Goal: Information Seeking & Learning: Check status

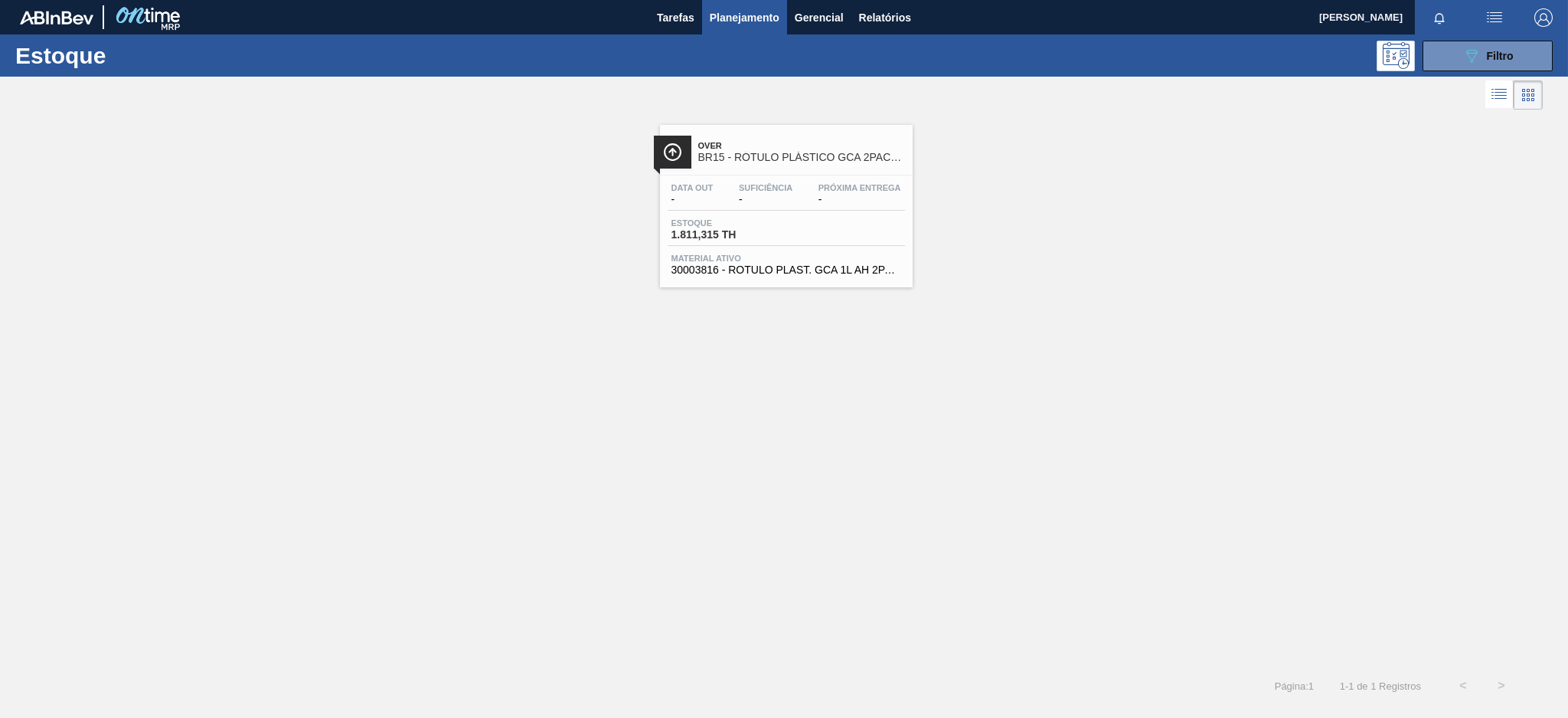
click at [773, 150] on span "Over" at bounding box center [802, 145] width 207 height 9
click at [1456, 52] on button "089F7B8B-B2A5-4AFE-B5C0-19BA573D28AC Filtro" at bounding box center [1487, 55] width 130 height 31
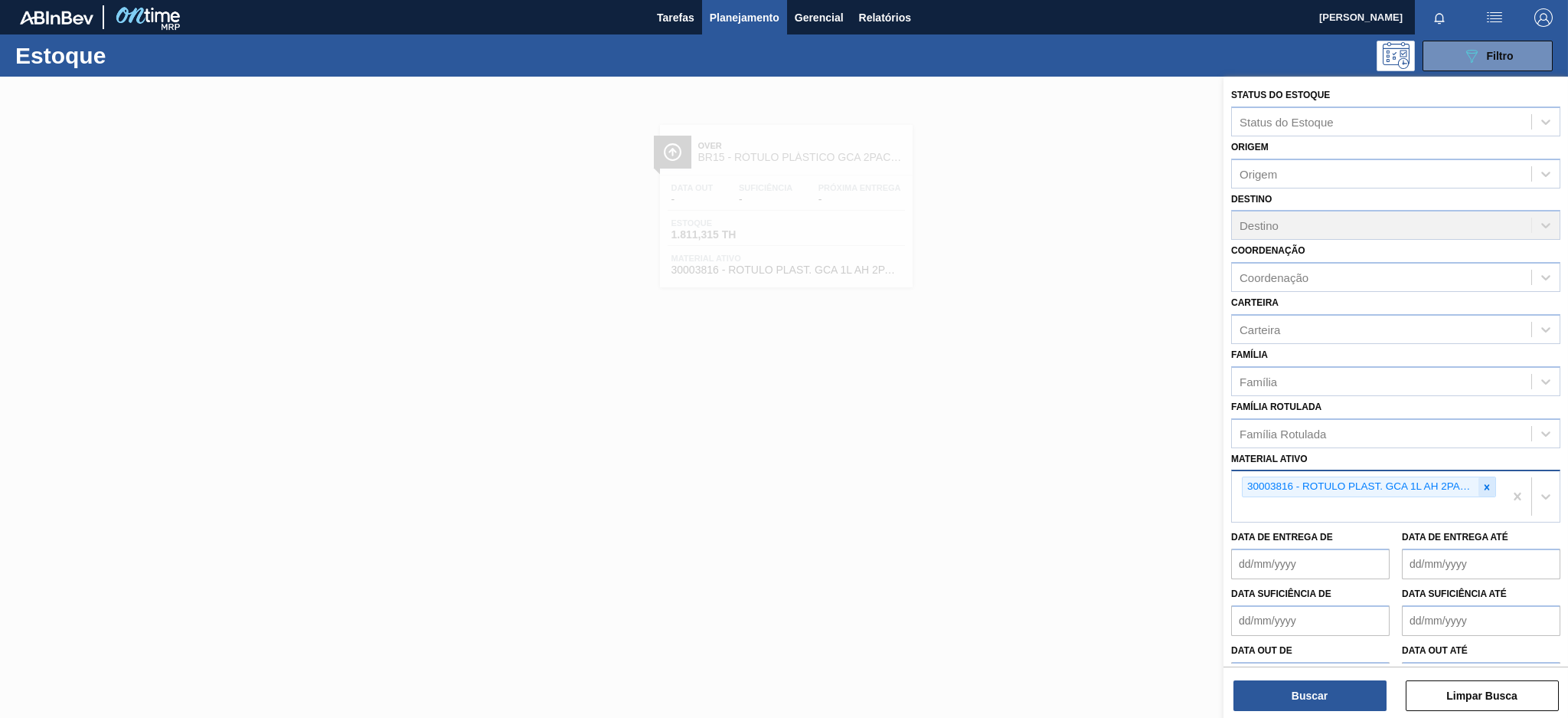
click at [1485, 484] on icon at bounding box center [1487, 486] width 6 height 6
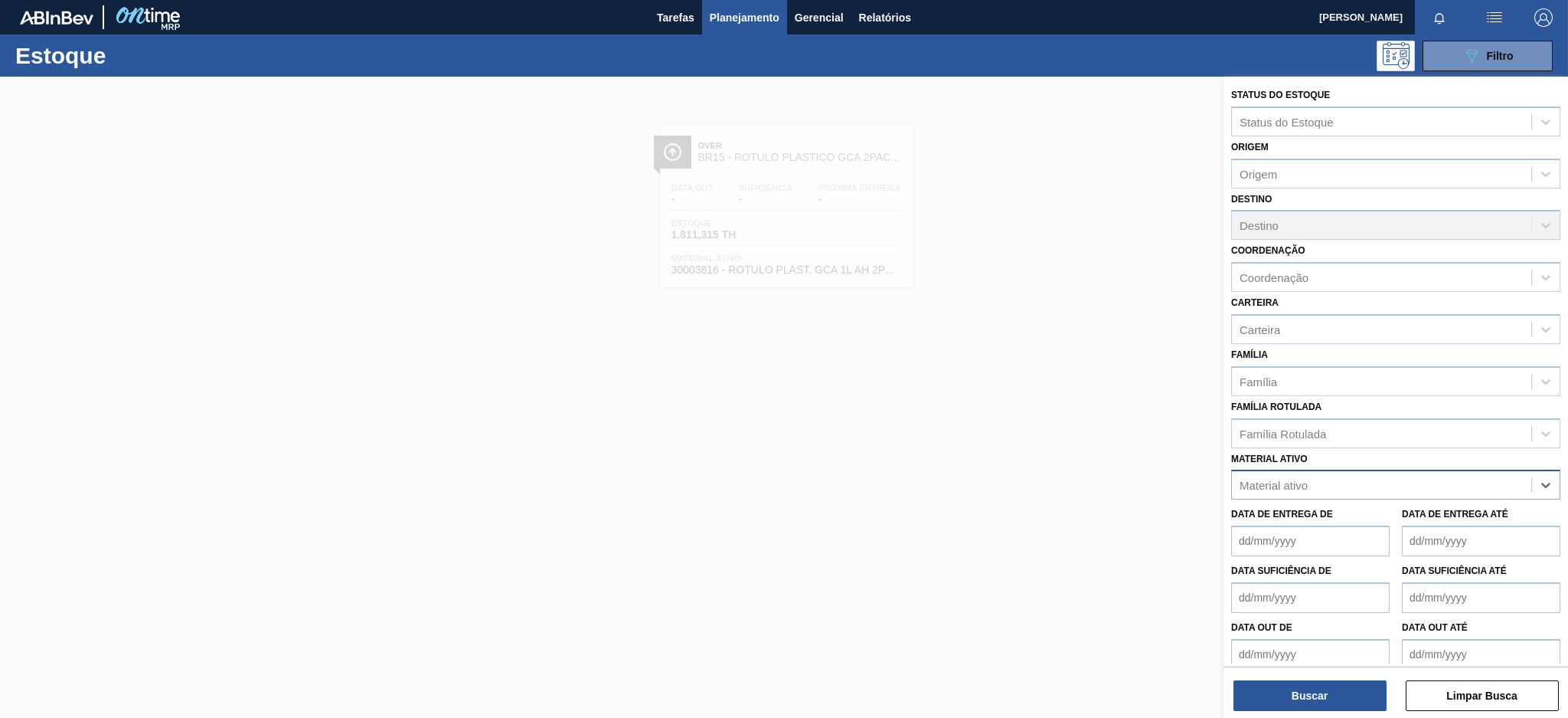
paste ativo "30003355"
type ativo "30003355"
click at [1395, 512] on div "30003355 - CAIXA PAP BAG IN BOX;18L;;" at bounding box center [1396, 523] width 330 height 28
paste ativo "30004716"
type ativo "30004716"
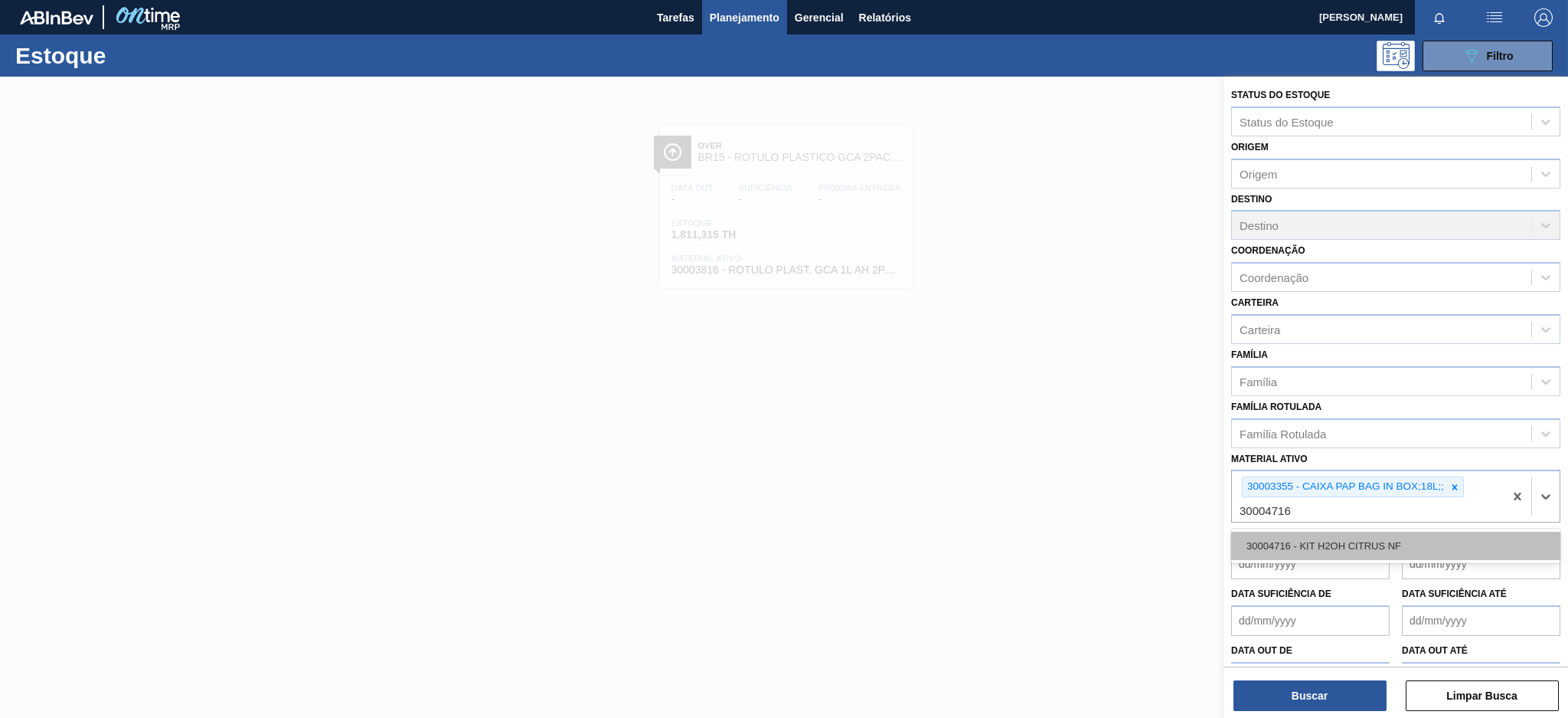
click at [1367, 536] on div "30004716 - KIT H2OH CITRUS NF" at bounding box center [1396, 546] width 330 height 28
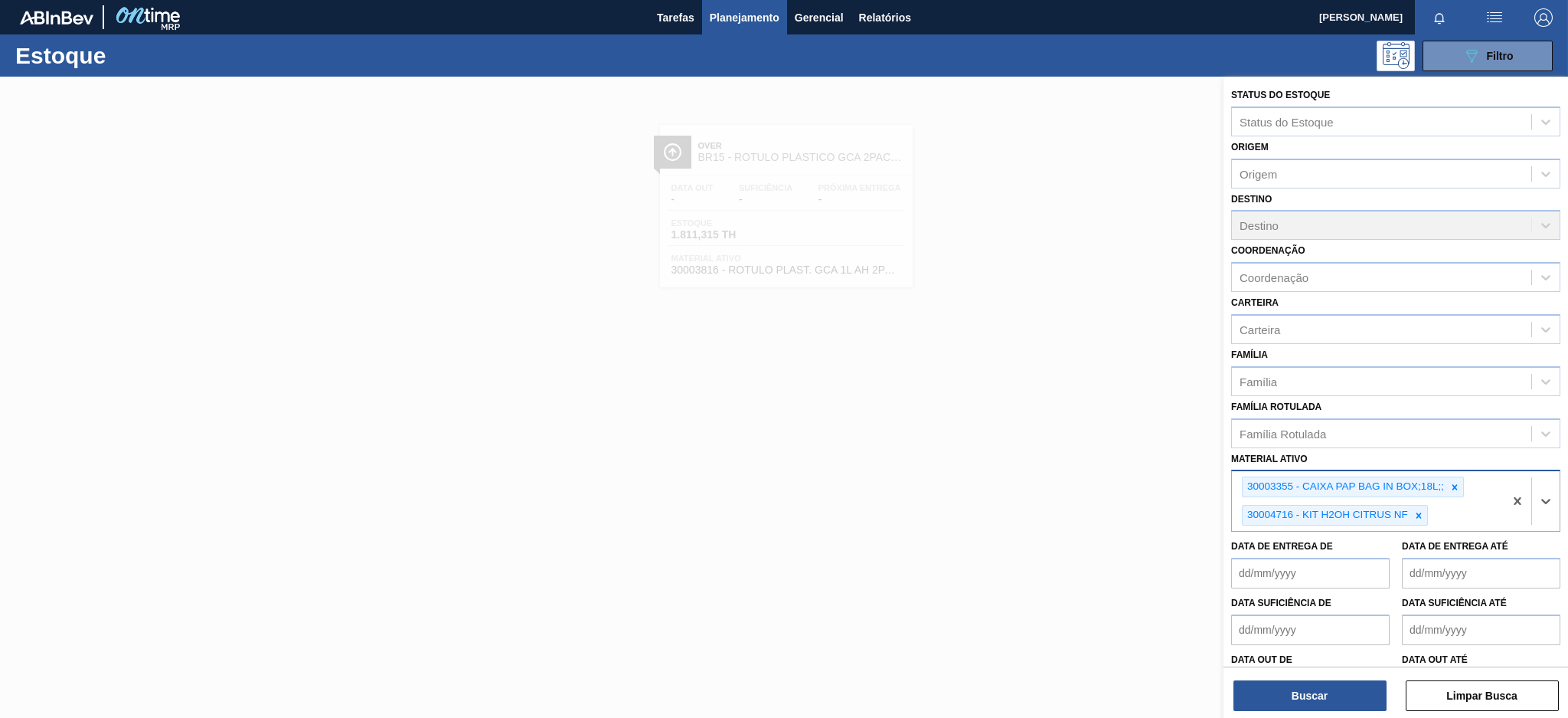
paste ativo "30002825"
type ativo "30002825"
click at [1415, 551] on div "30002825 - KIT PEPSI TWIST ZERO BAG IN BOX NF" at bounding box center [1396, 555] width 330 height 28
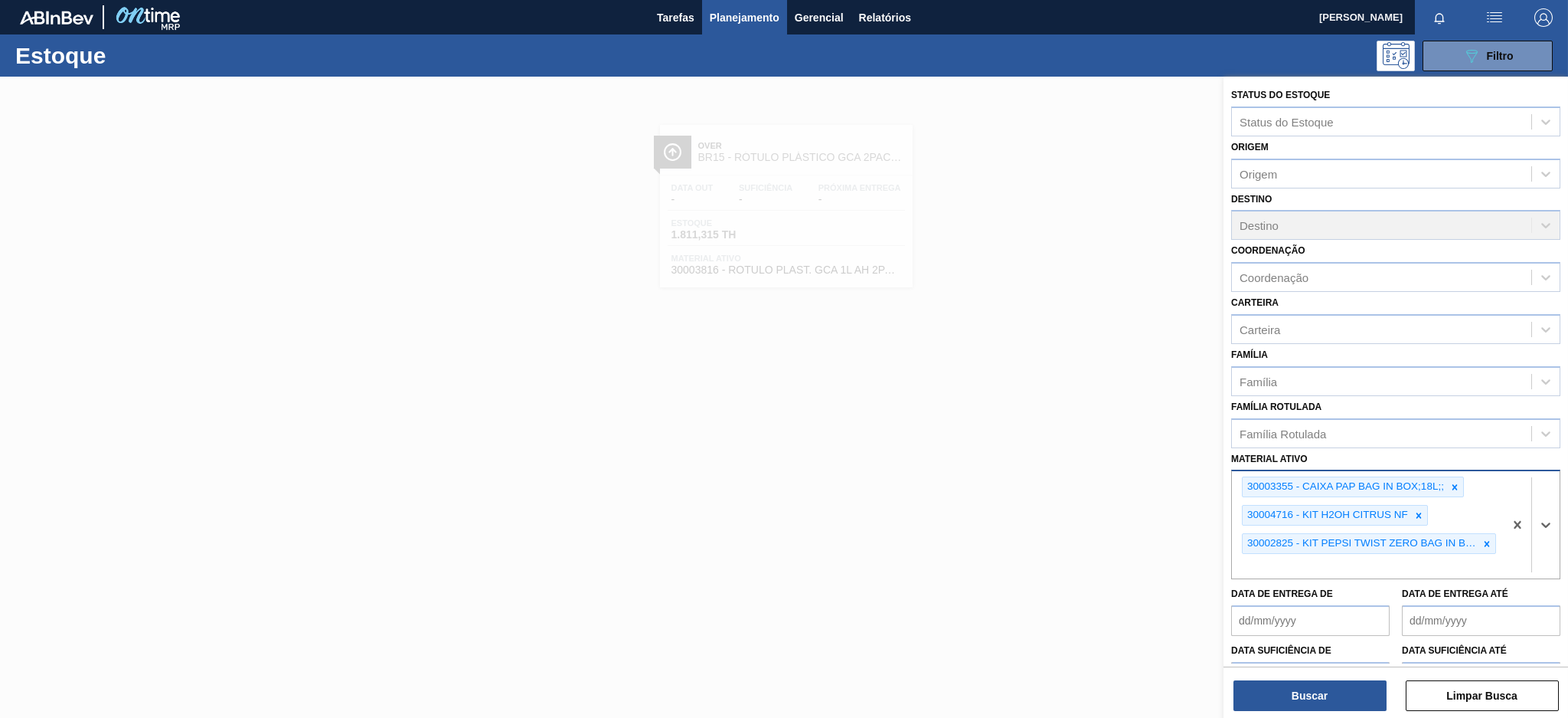
paste ativo "30029013"
type ativo "30029013"
click at [1378, 591] on div "30029013 - KIT PEPSI COLA 99KCAL BIB" at bounding box center [1396, 603] width 330 height 28
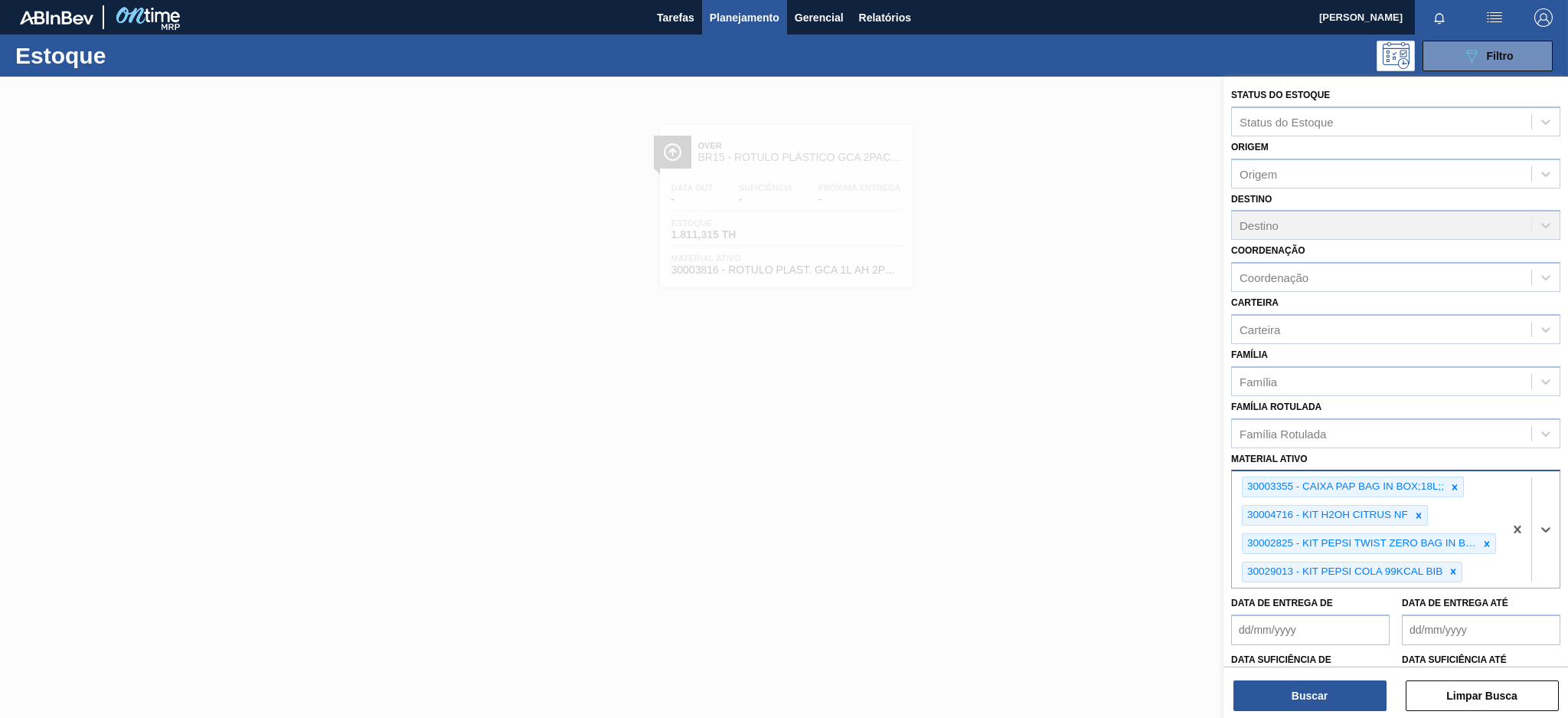
paste ativo "30002876"
type ativo "30002876"
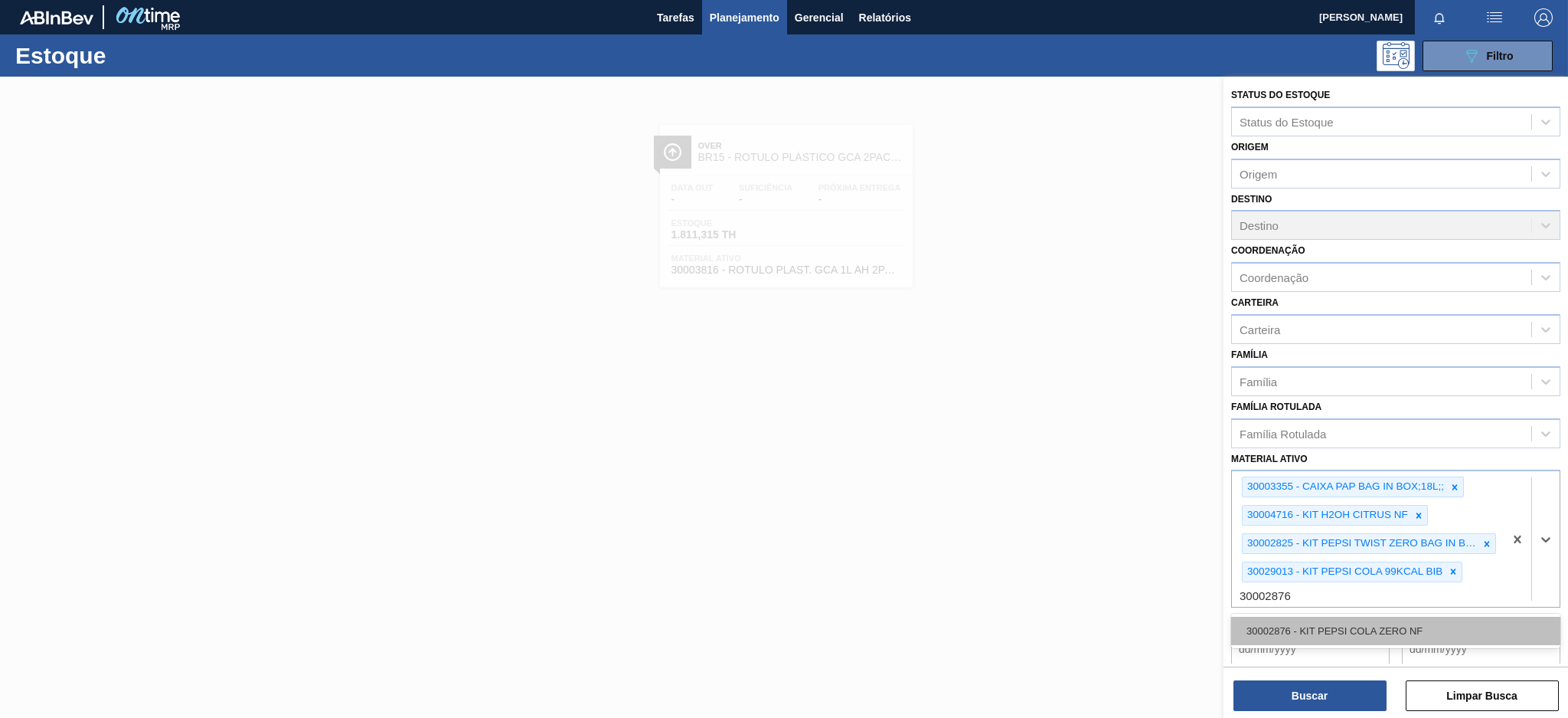
click at [1385, 617] on div "30002876 - KIT PEPSI COLA ZERO NF" at bounding box center [1396, 631] width 330 height 28
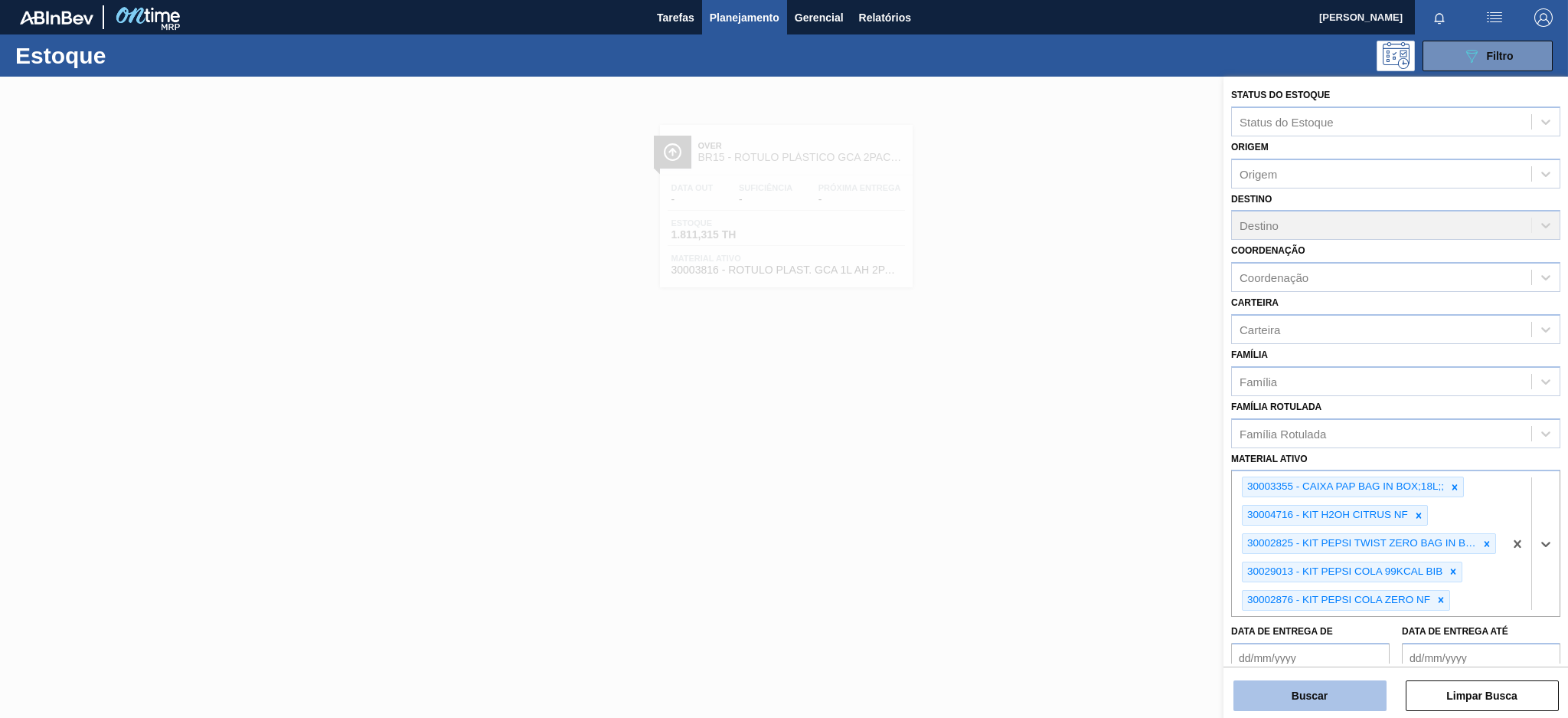
click at [1330, 695] on button "Buscar" at bounding box center [1310, 695] width 153 height 31
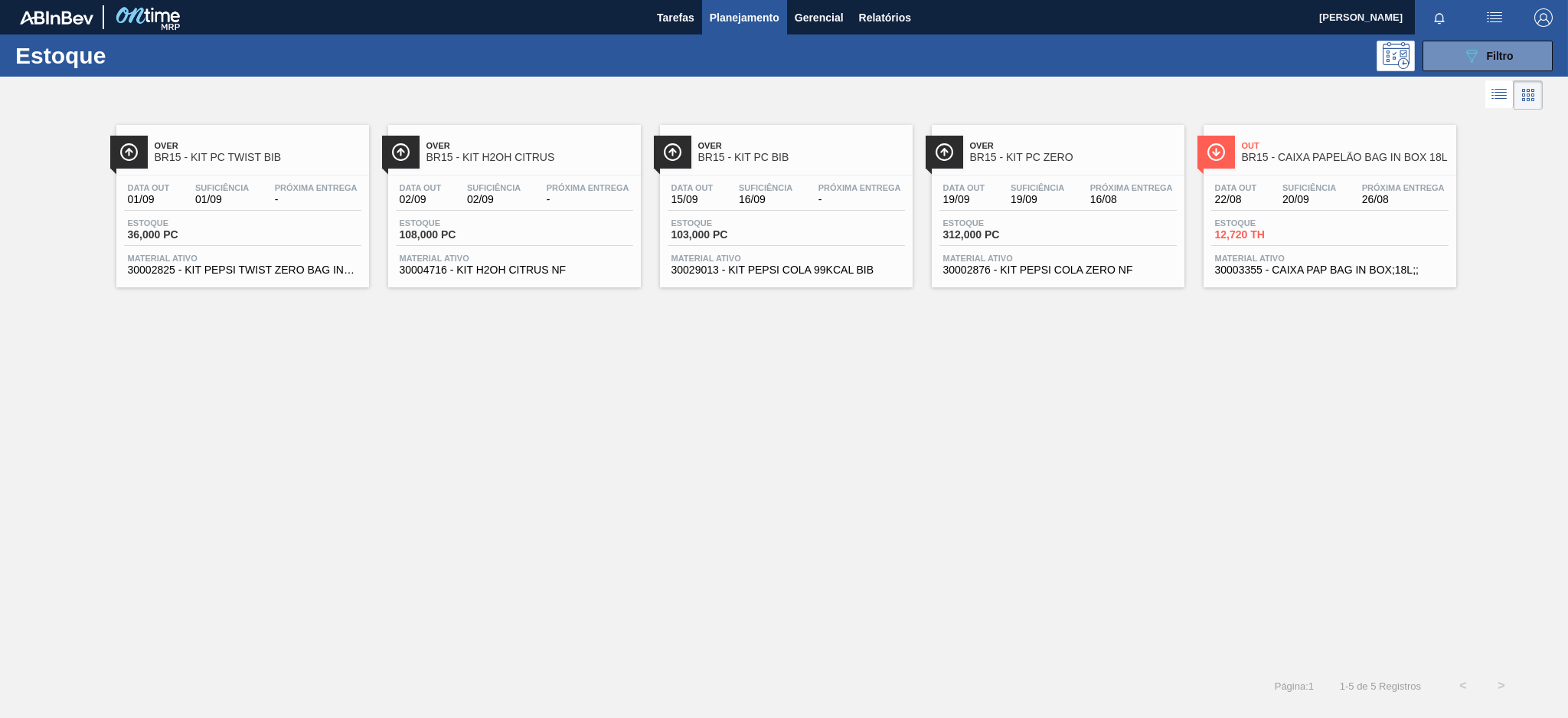
click at [263, 207] on div "Data out 01/09 Suficiência 01/09 Próxima Entrega -" at bounding box center [243, 197] width 237 height 28
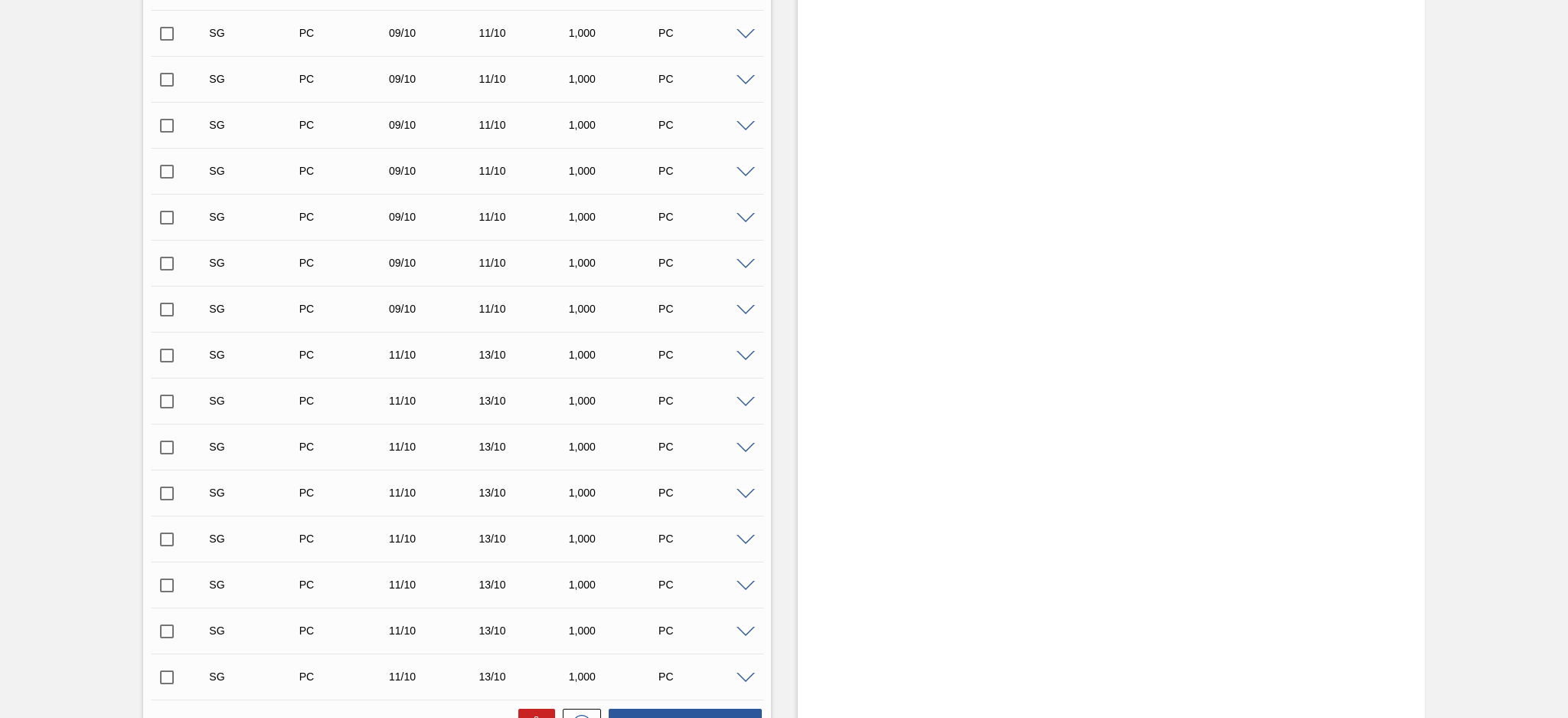
scroll to position [4843, 0]
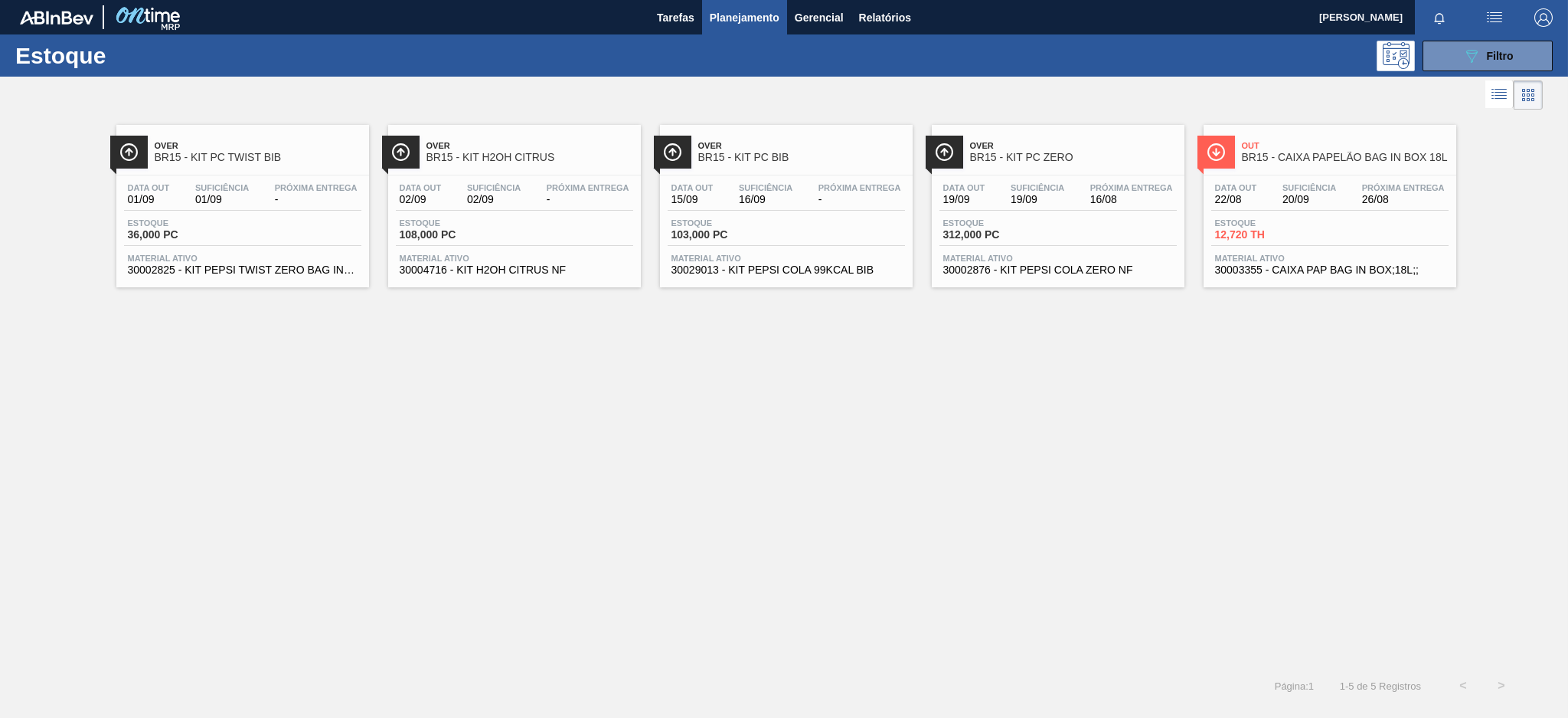
click at [571, 183] on span "Próxima Entrega" at bounding box center [588, 188] width 83 height 9
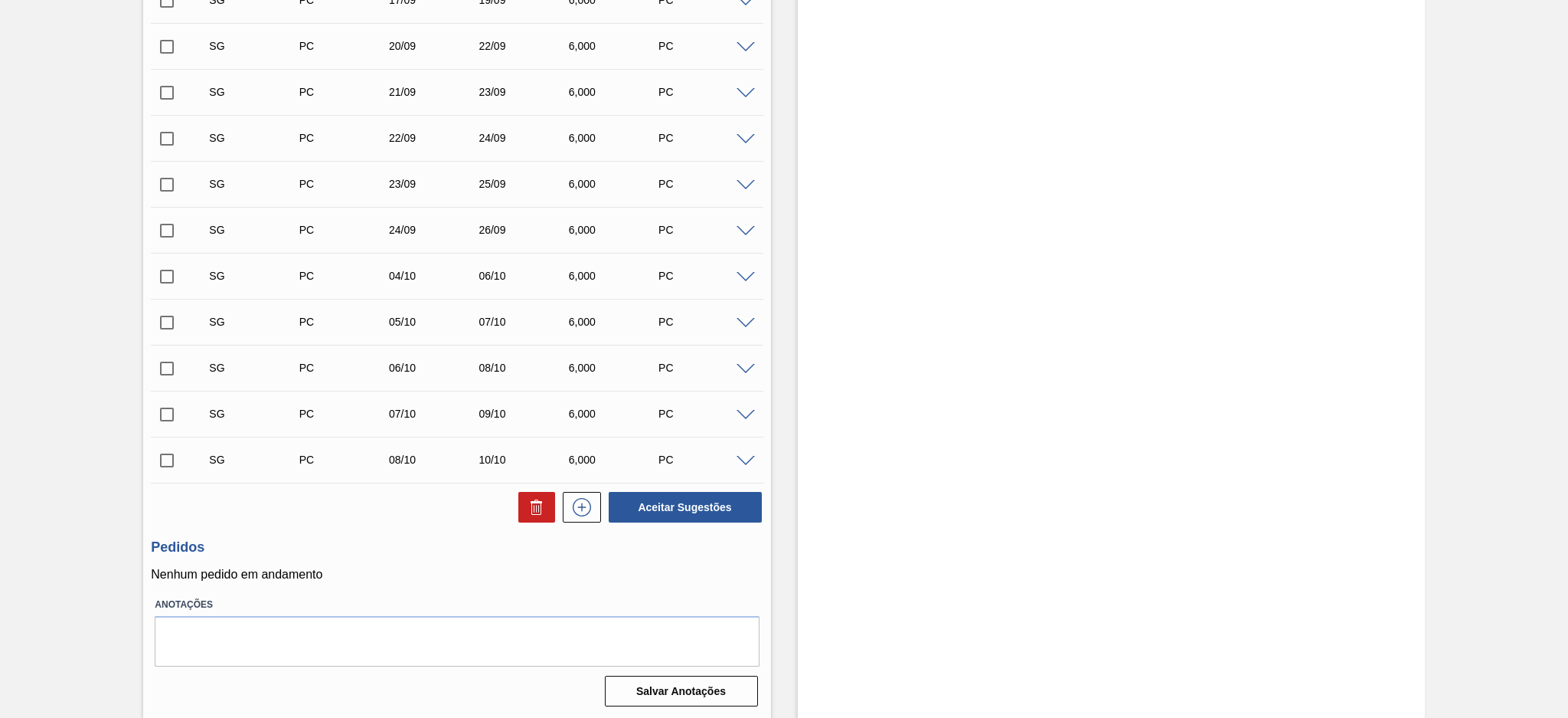
scroll to position [614, 0]
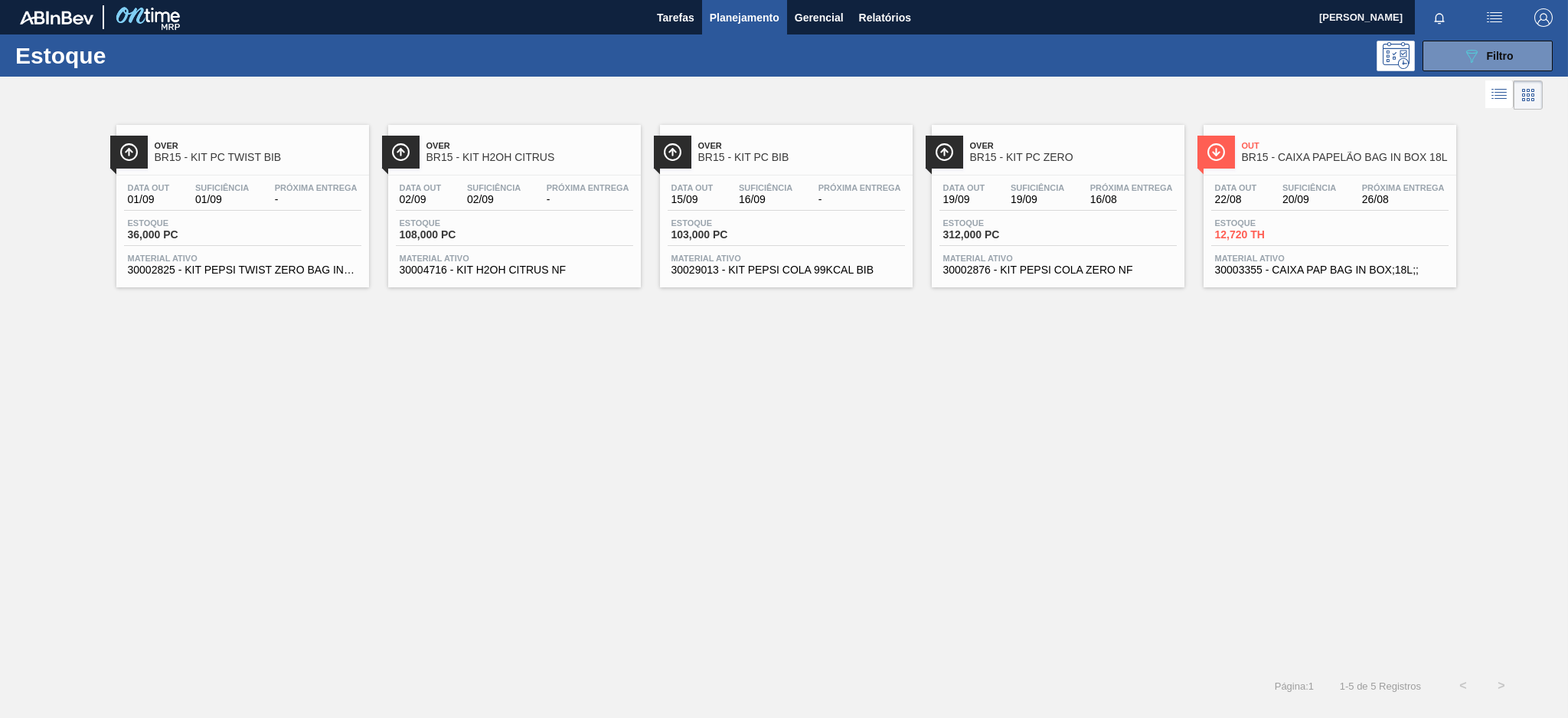
click at [827, 191] on span "Próxima Entrega" at bounding box center [860, 188] width 83 height 9
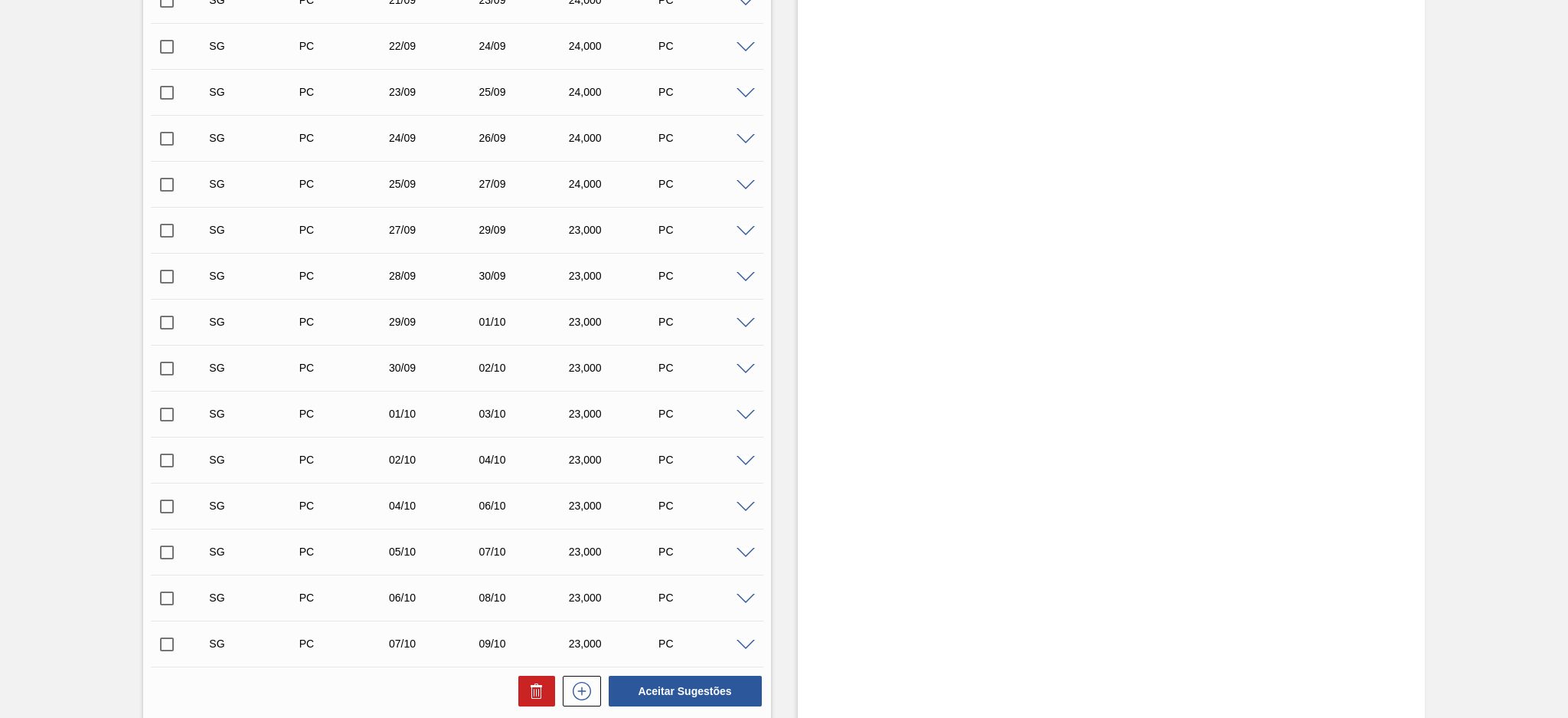
scroll to position [798, 0]
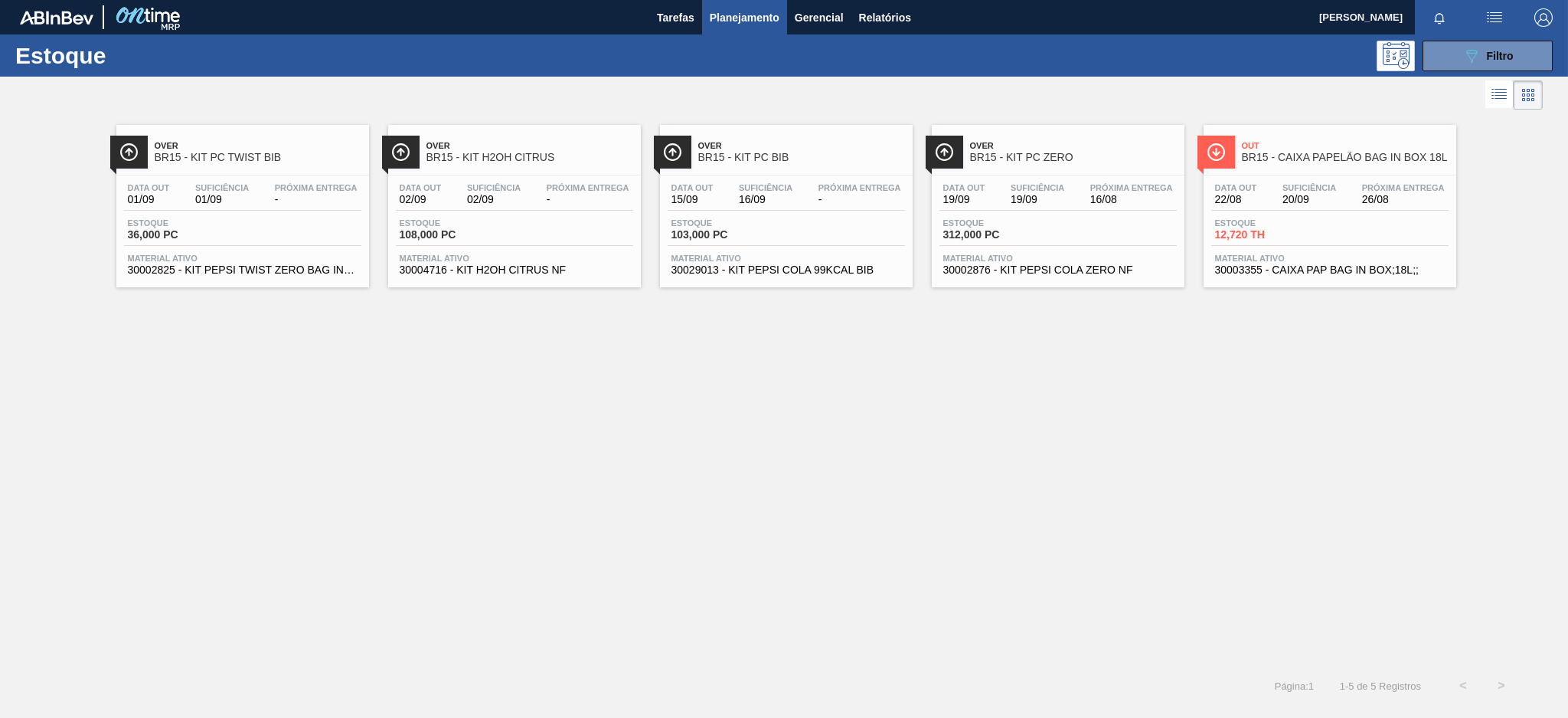
click at [1080, 196] on div "Data out 19/09 Suficiência 19/09 Próxima Entrega 16/08" at bounding box center [1058, 197] width 237 height 28
click at [1279, 202] on div "Suficiência 20/09" at bounding box center [1310, 195] width 62 height 22
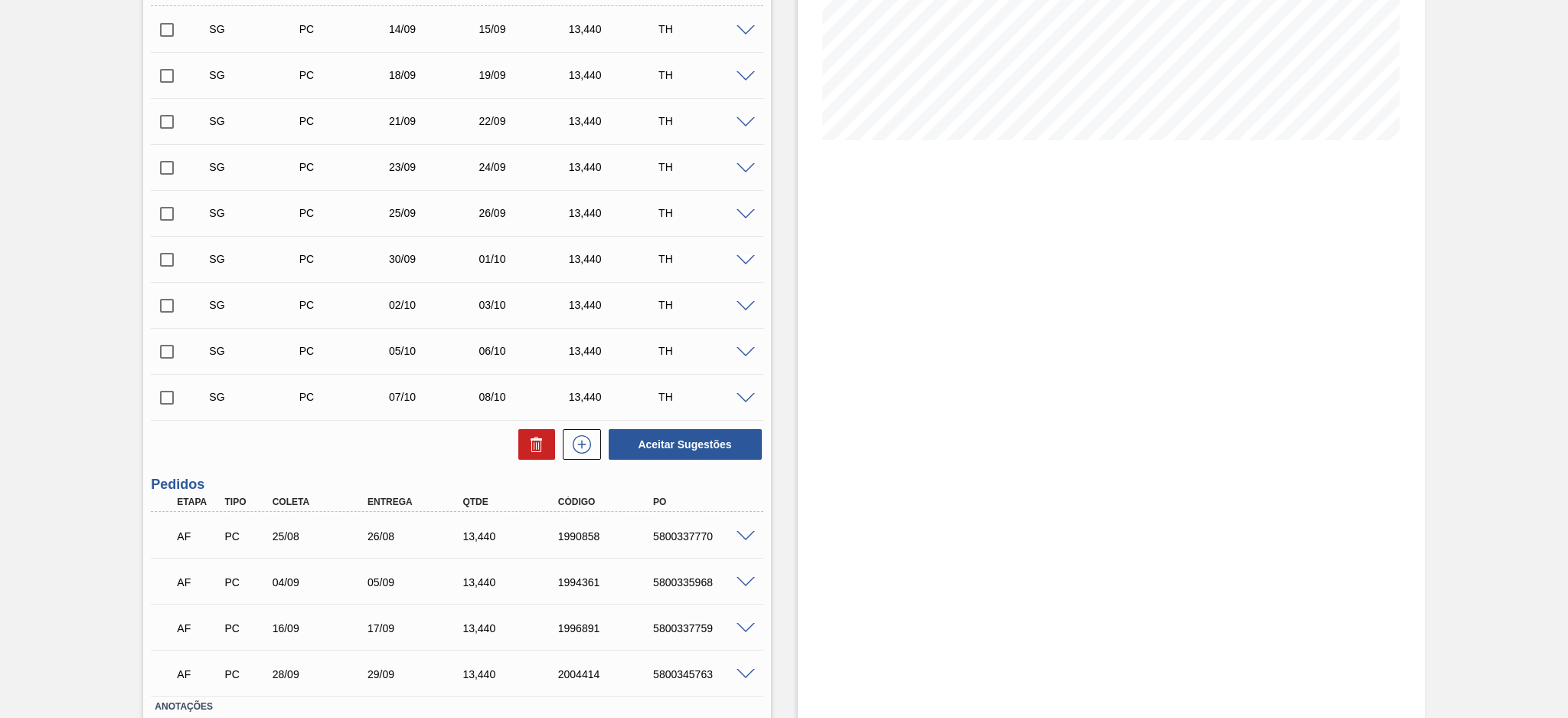
scroll to position [410, 0]
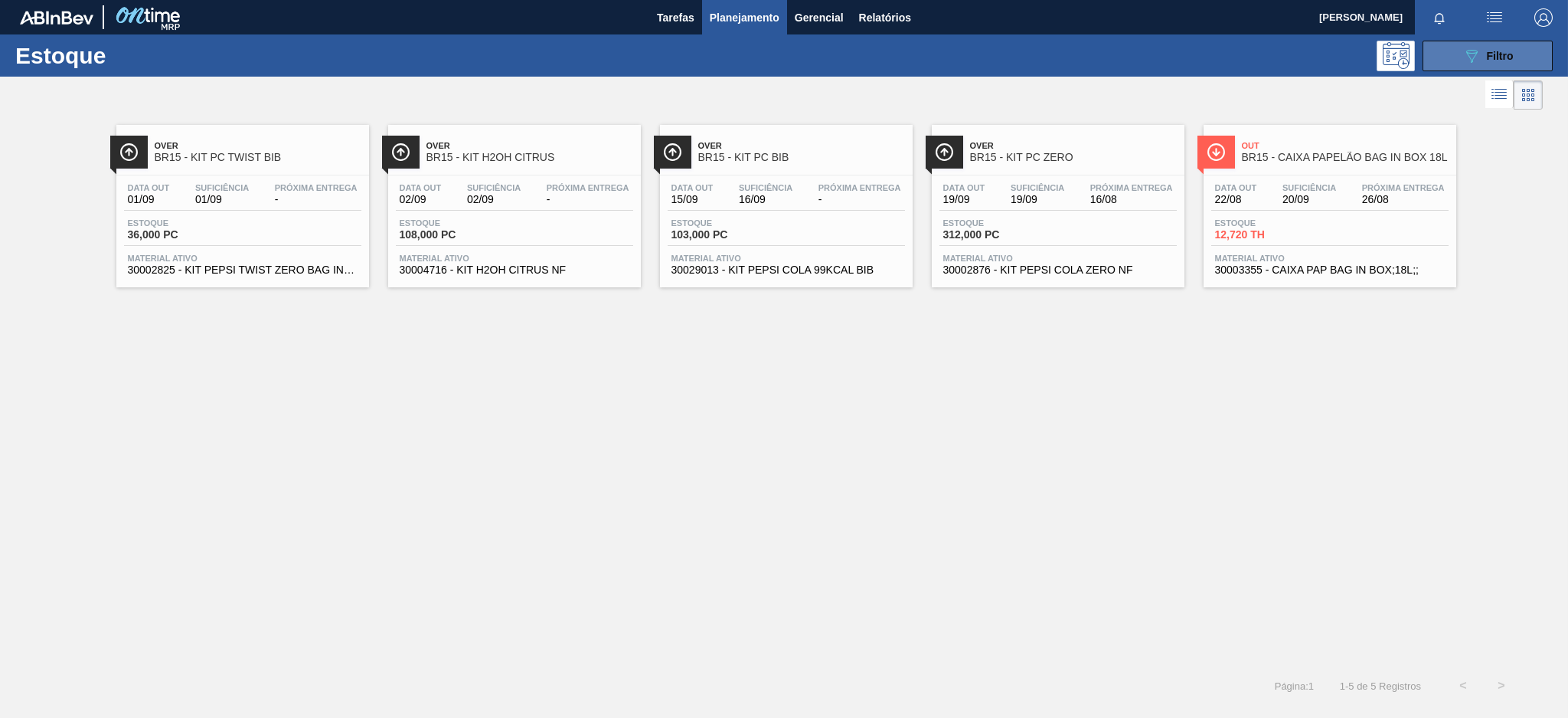
click at [1485, 56] on div "089F7B8B-B2A5-4AFE-B5C0-19BA573D28AC Filtro" at bounding box center [1487, 55] width 51 height 18
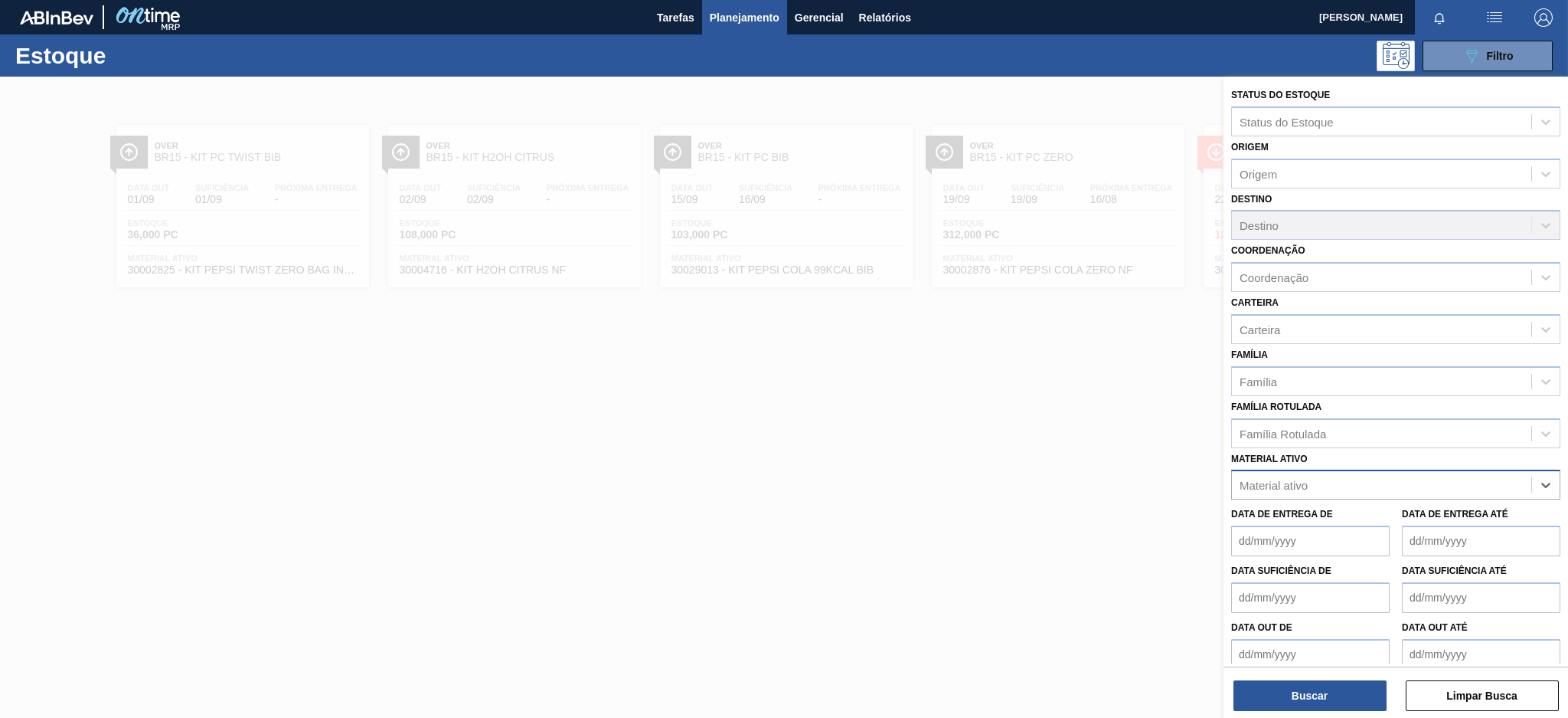
paste ativo "30004536"
type ativo "30004536"
click at [1363, 523] on div "30004536 - TAMPA PLAST INJECAP GCA S/LINER" at bounding box center [1396, 523] width 330 height 28
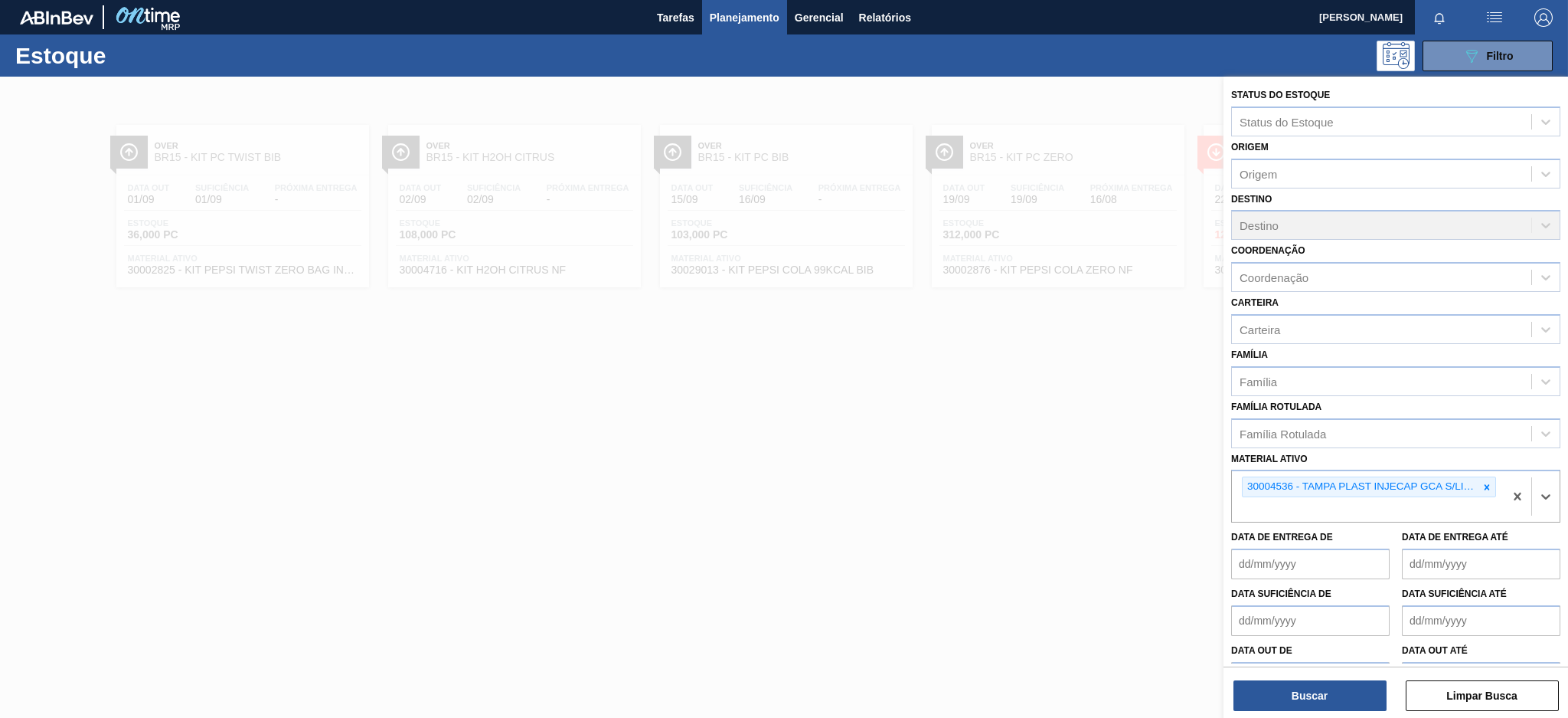
paste ativo "30034089"
type ativo "30034089"
click at [1359, 547] on div "30034089 - TAMPA PLAST INJECAP H2OH CITRUS S/LINER" at bounding box center [1396, 546] width 330 height 28
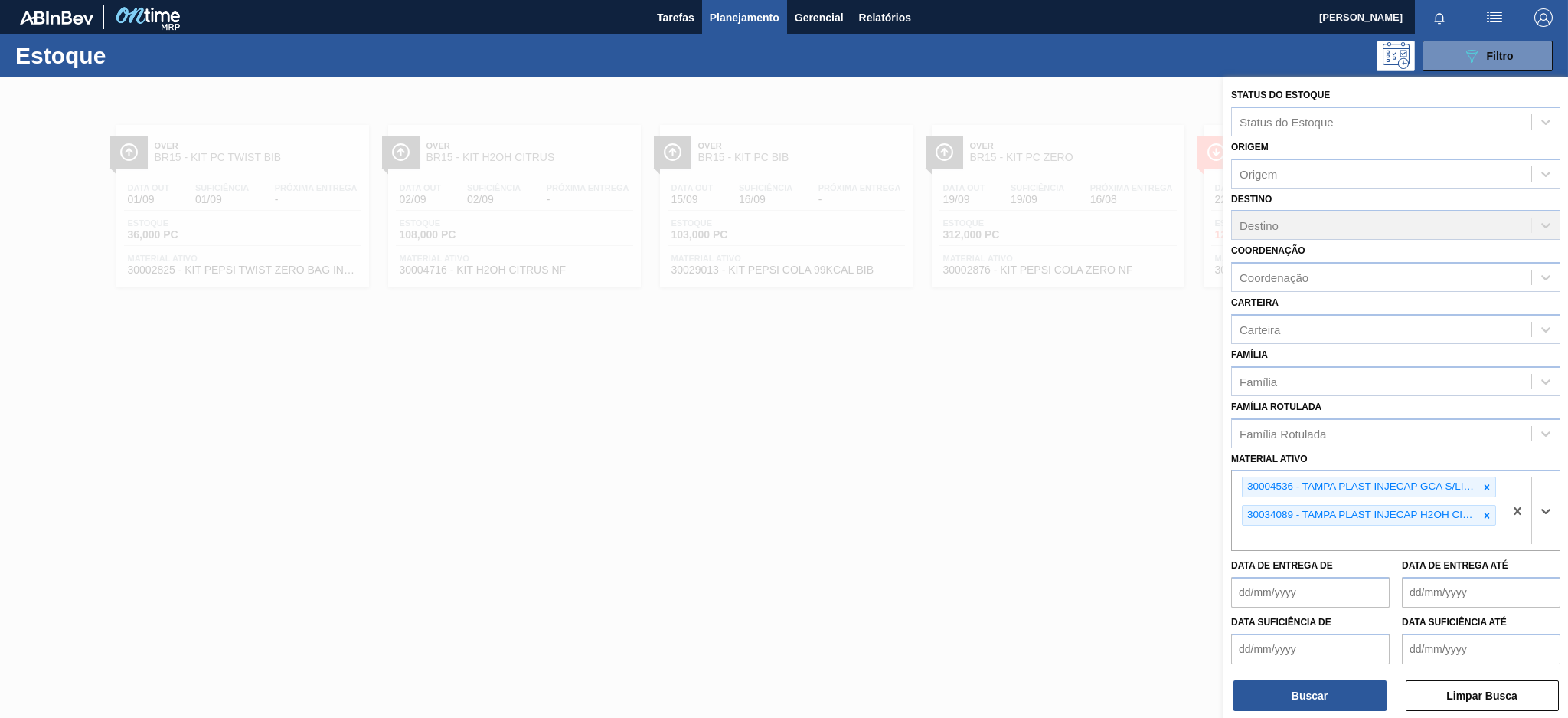
paste ativo "30030646"
type ativo "30030646"
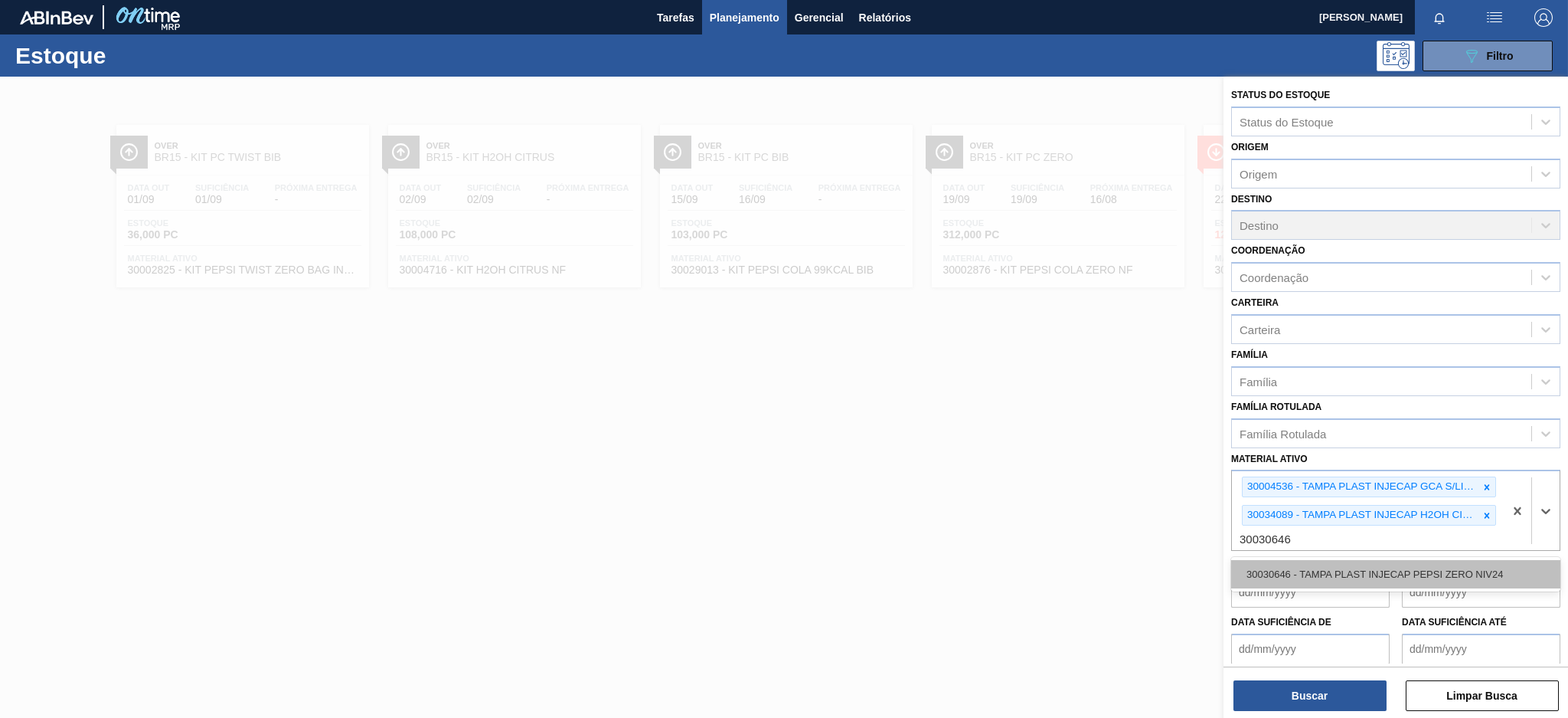
click at [1422, 567] on div "30030646 - TAMPA PLAST INJECAP PEPSI ZERO NIV24" at bounding box center [1396, 574] width 330 height 28
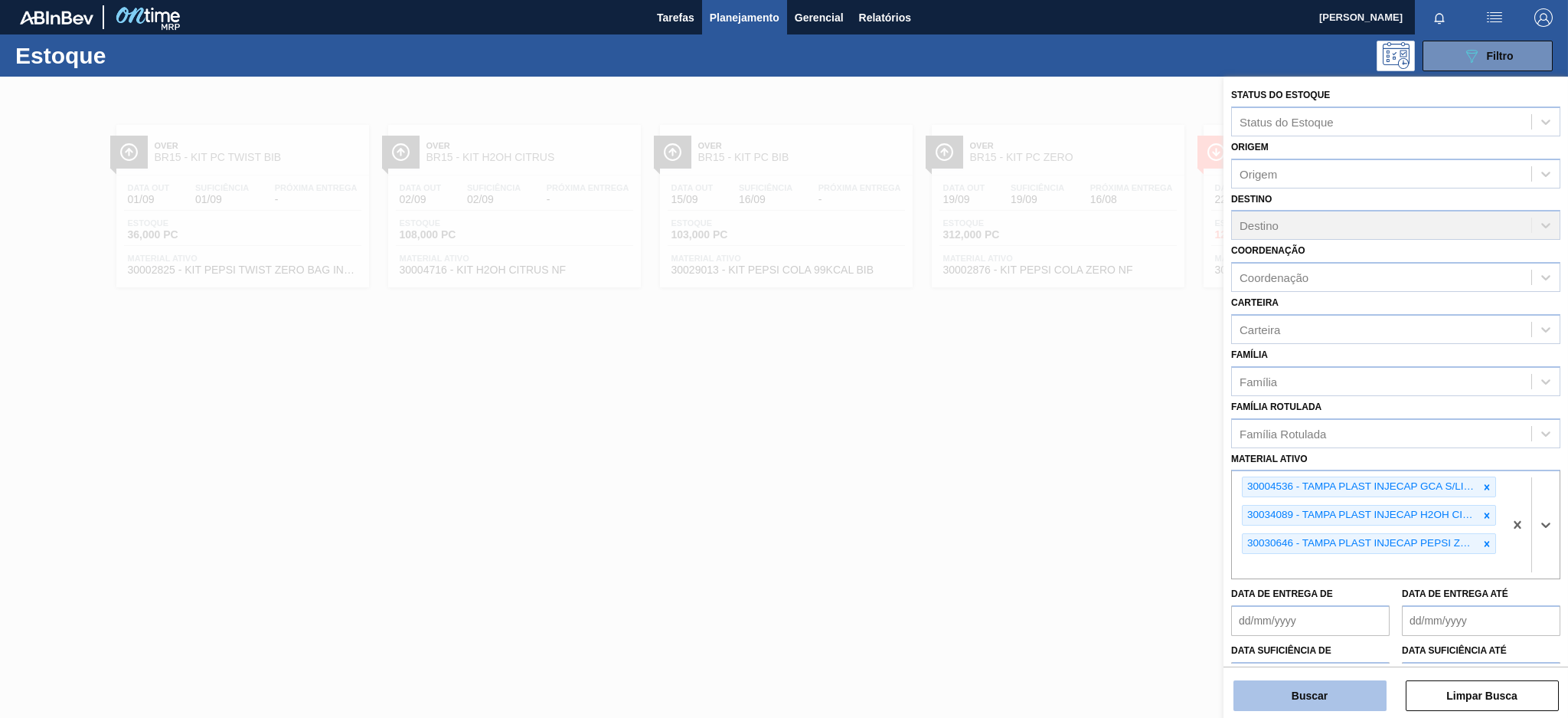
click at [1329, 707] on button "Buscar" at bounding box center [1310, 695] width 153 height 31
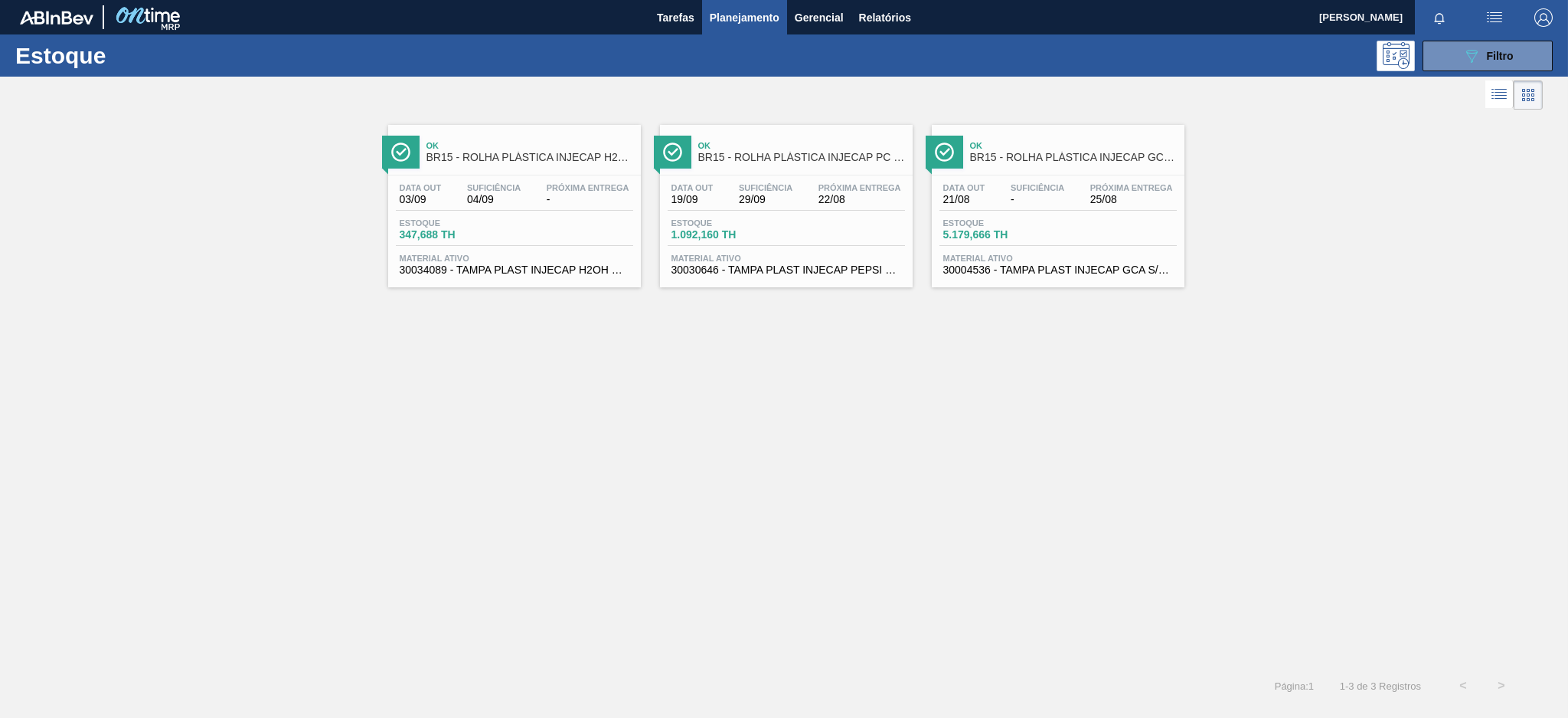
click at [552, 199] on span "-" at bounding box center [588, 199] width 83 height 12
click at [819, 188] on span "Próxima Entrega" at bounding box center [860, 188] width 83 height 9
click at [1054, 197] on span "-" at bounding box center [1038, 199] width 54 height 12
click at [541, 202] on div "Data out 03/09 Suficiência 04/09 Próxima Entrega -" at bounding box center [514, 197] width 237 height 28
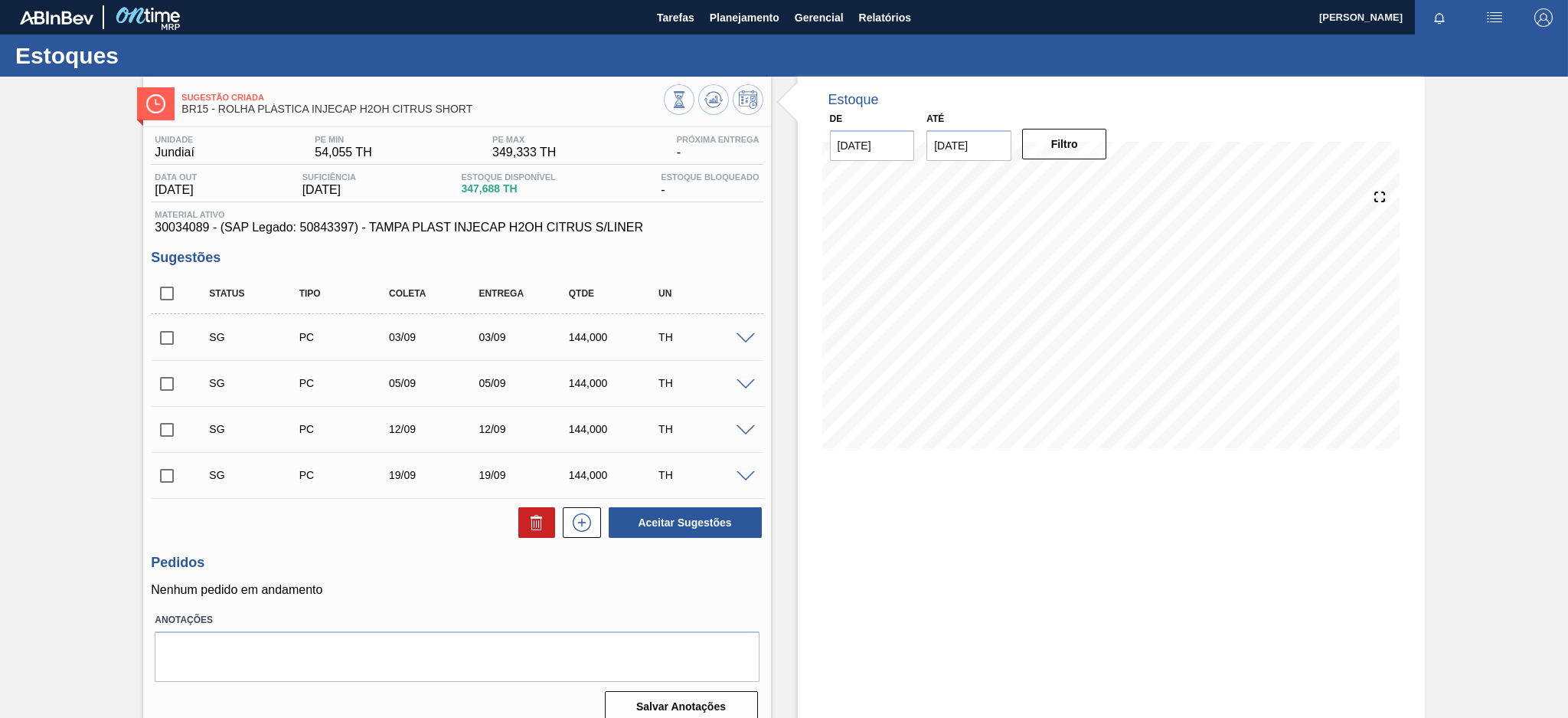
click at [452, 453] on div "SG PC 19/09 19/09 144,000 TH Material 30034089 - TAMPA PLAST INJECAP H2OH CITRU…" at bounding box center [457, 475] width 612 height 46
click at [710, 15] on span "Planejamento" at bounding box center [744, 17] width 70 height 18
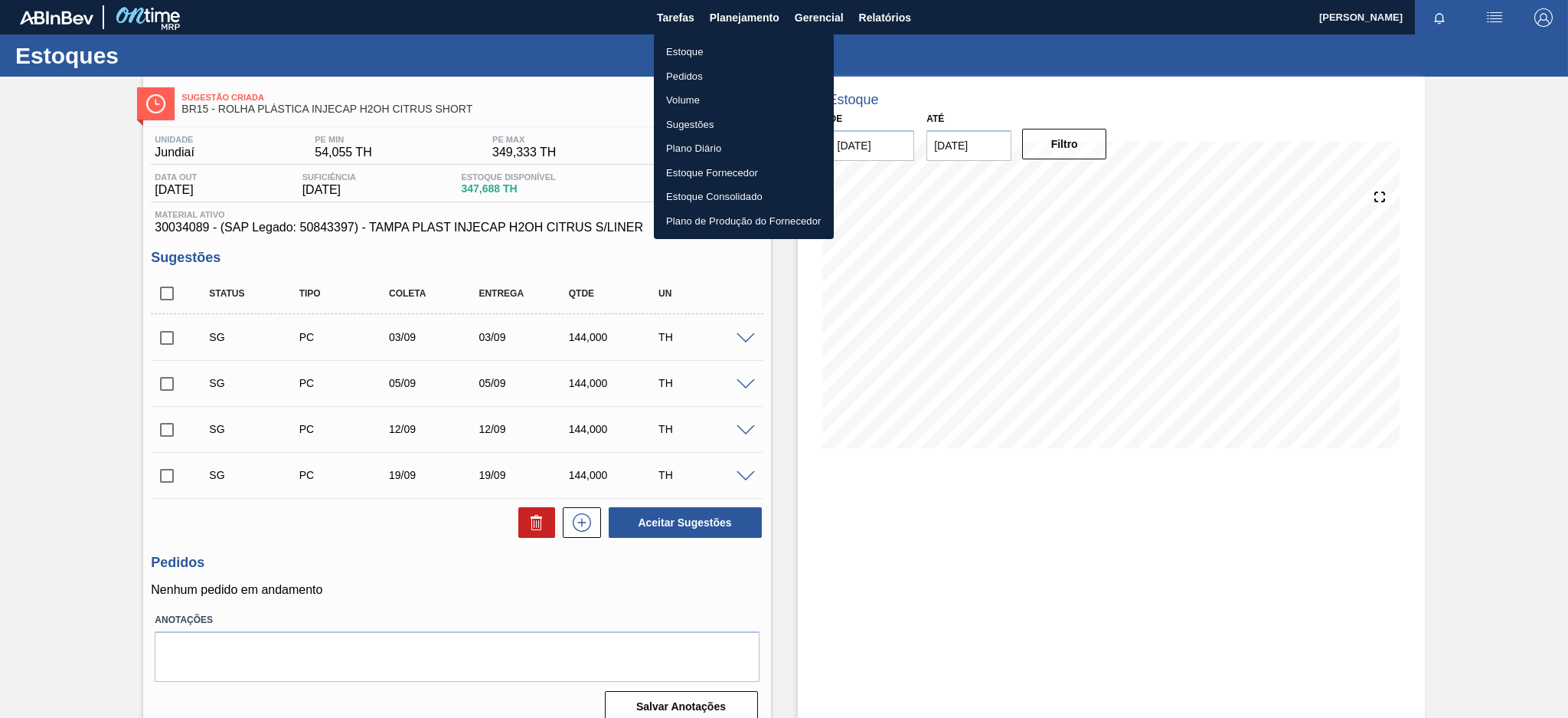
click at [695, 53] on li "Estoque" at bounding box center [744, 51] width 180 height 25
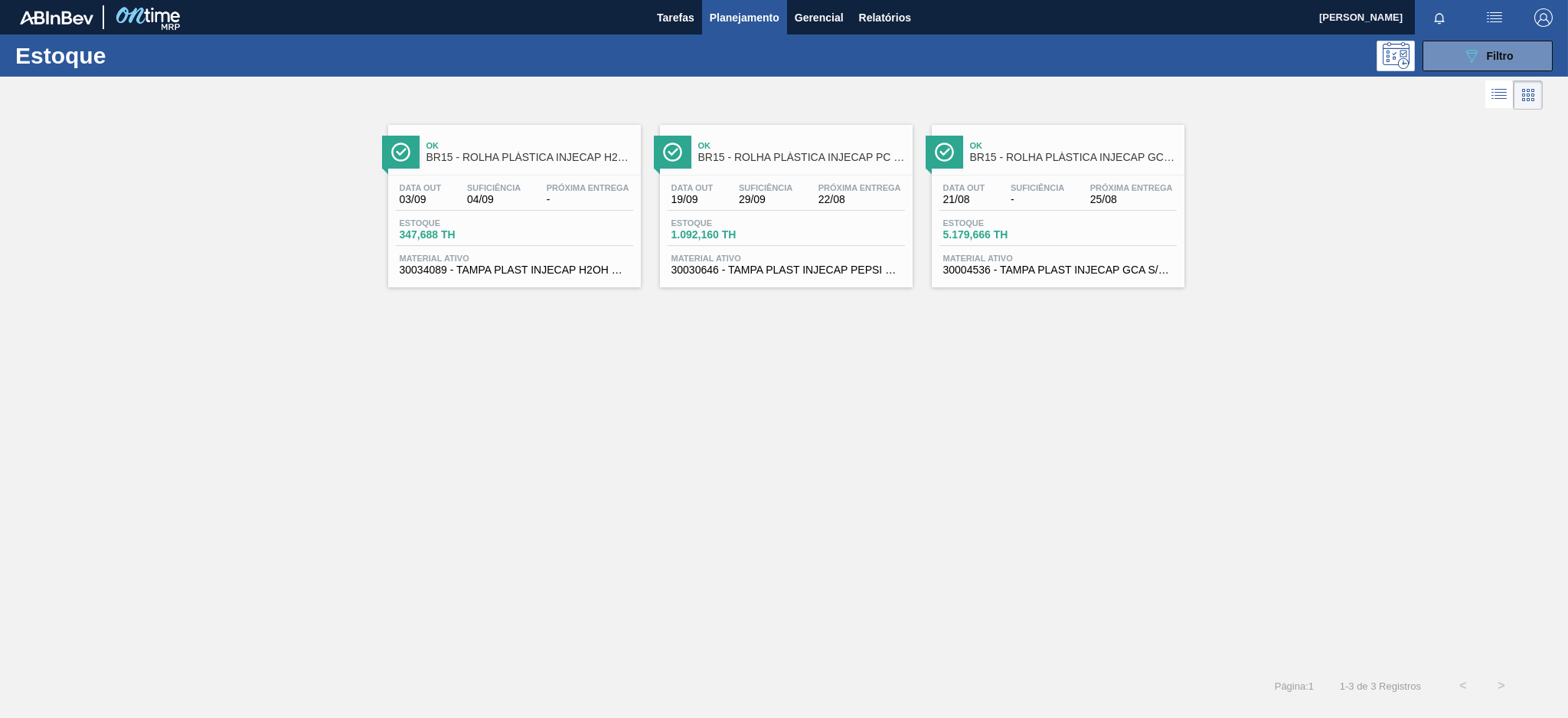
click at [1446, 73] on div "Estoque 089F7B8B-B2A5-4AFE-B5C0-19BA573D28AC Filtro" at bounding box center [784, 55] width 1568 height 42
click at [1460, 65] on button "089F7B8B-B2A5-4AFE-B5C0-19BA573D28AC Filtro" at bounding box center [1487, 55] width 130 height 31
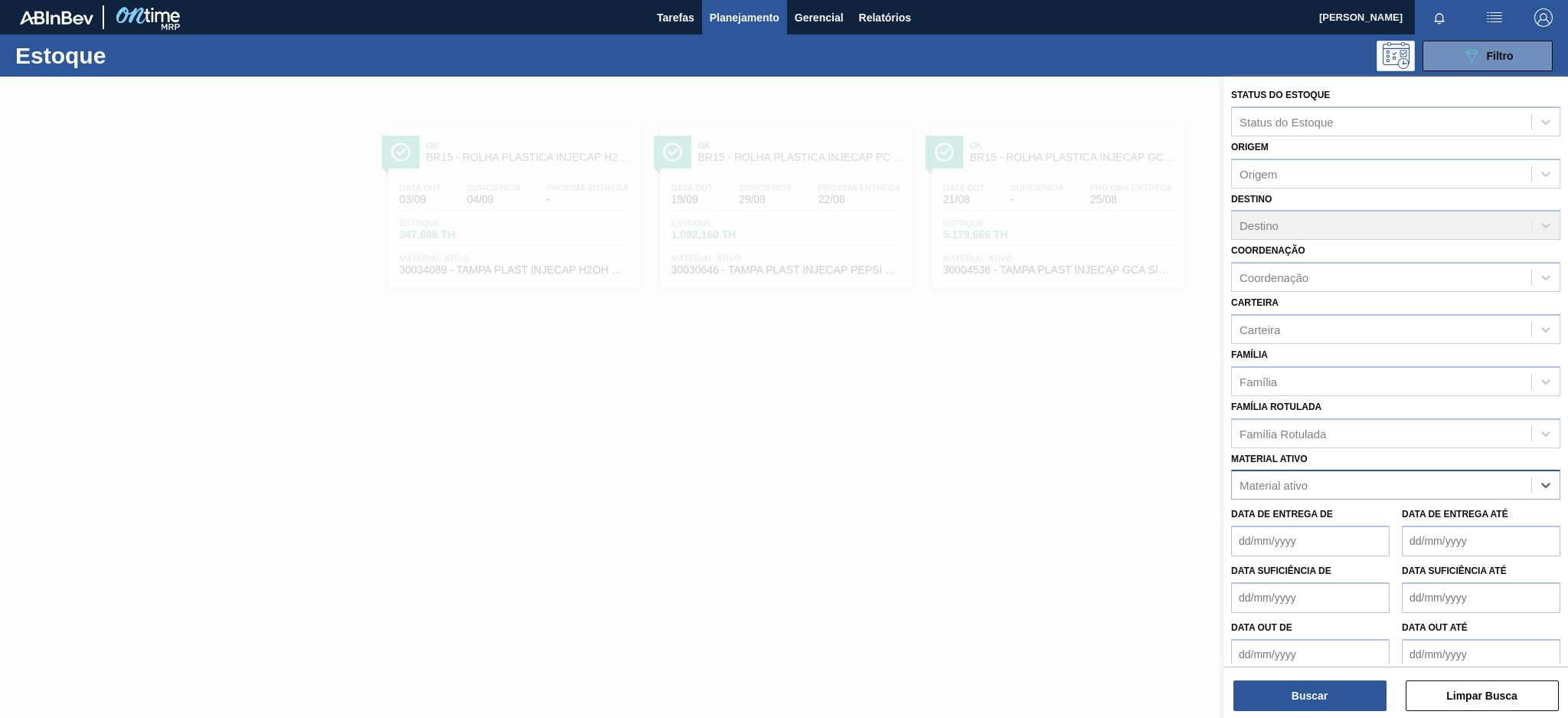
paste ativo "30003102 30003579"
type ativo "30003102"
click at [1386, 520] on div "30003102 - CORANTE CARAMELO PARA BLACK;25KG" at bounding box center [1396, 523] width 330 height 28
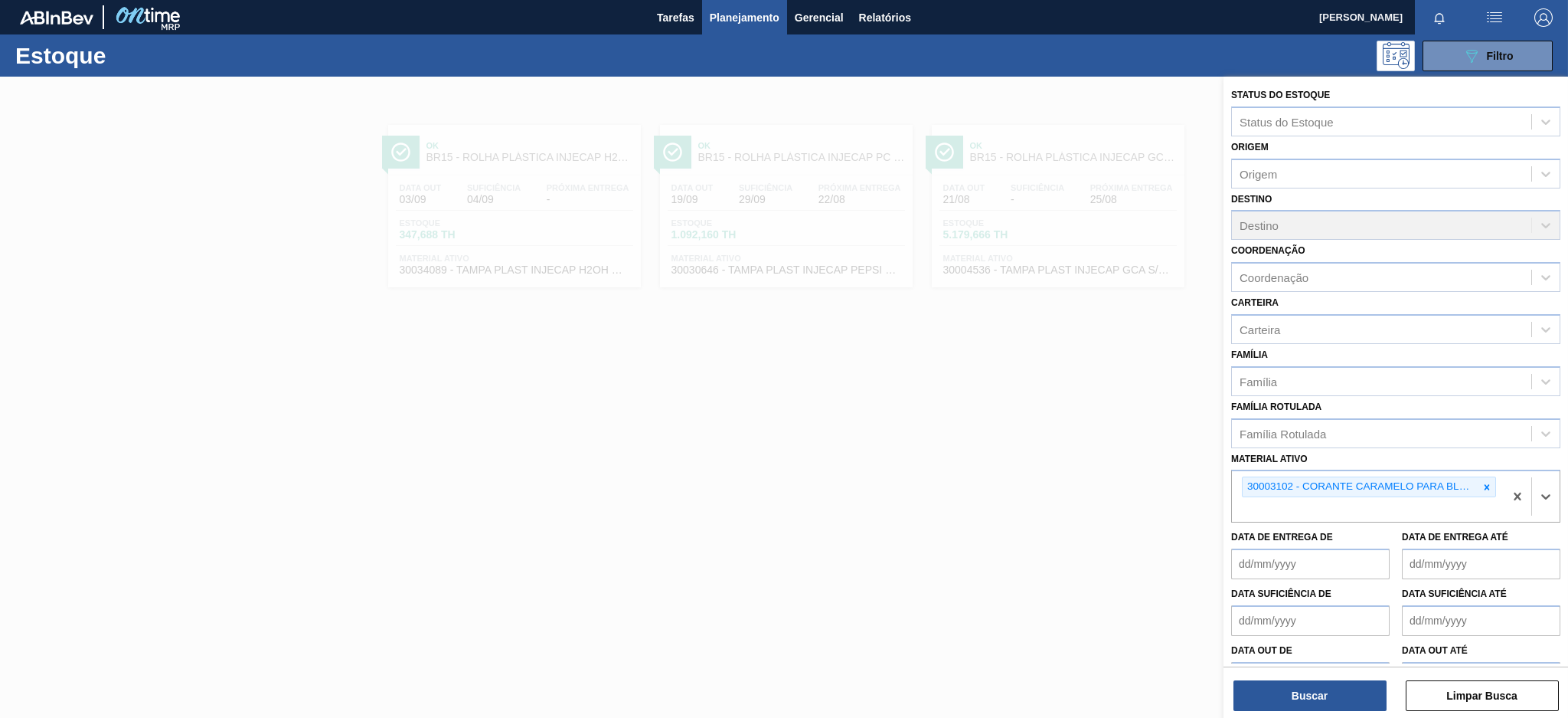
paste ativo "30003579"
type ativo "30003579"
click at [1283, 538] on div "30003579 - CITRATO DE SODIO" at bounding box center [1396, 546] width 330 height 28
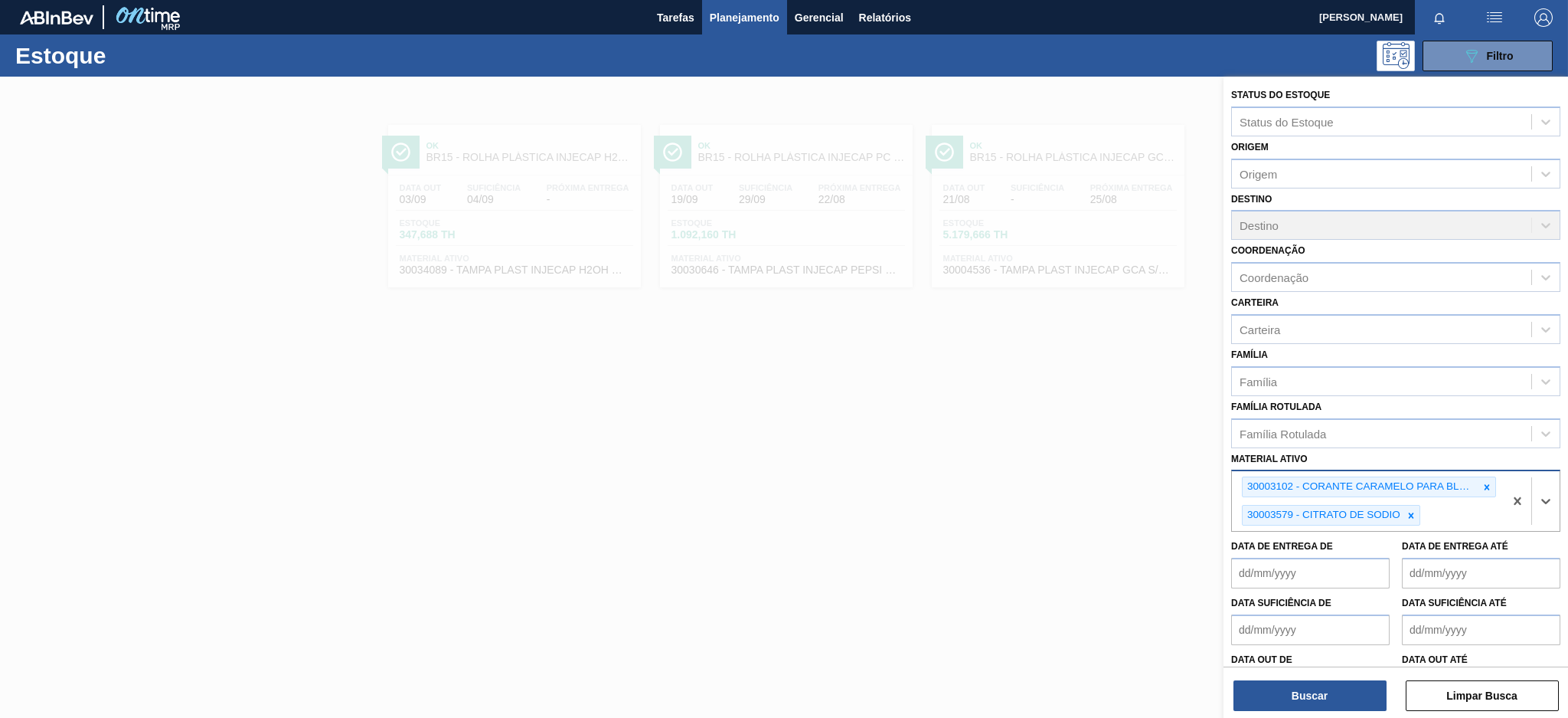
paste ativo "30009650"
type ativo "30009650"
click at [1446, 554] on div "30009650 - ACIDO TARTARICO GRAU ALIMENTICIO" at bounding box center [1396, 555] width 330 height 28
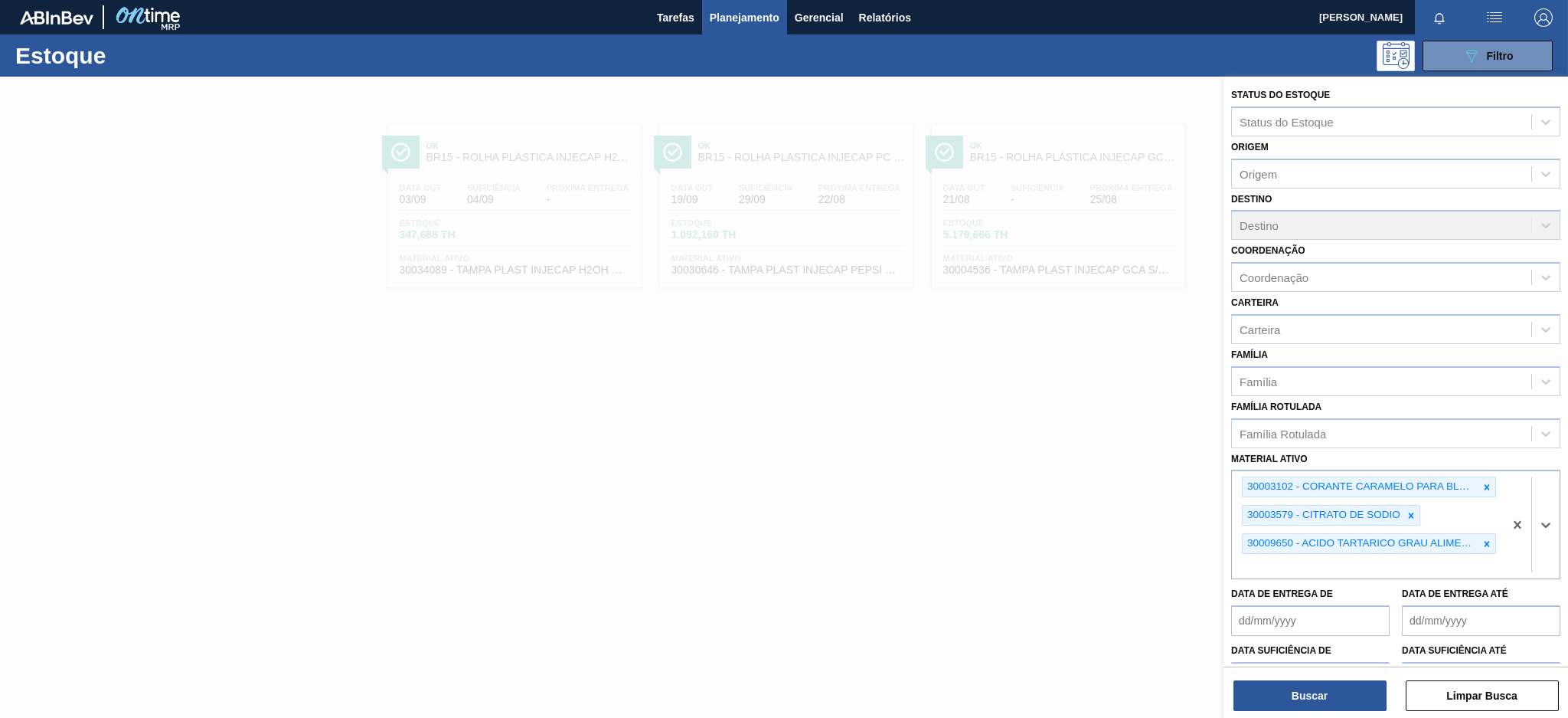
paste ativo "30009658"
type ativo "30009658"
click at [1407, 603] on div "30009658 - ACIDO MALICO;P/ALIMENTOS;99-100,5PCT" at bounding box center [1396, 603] width 330 height 28
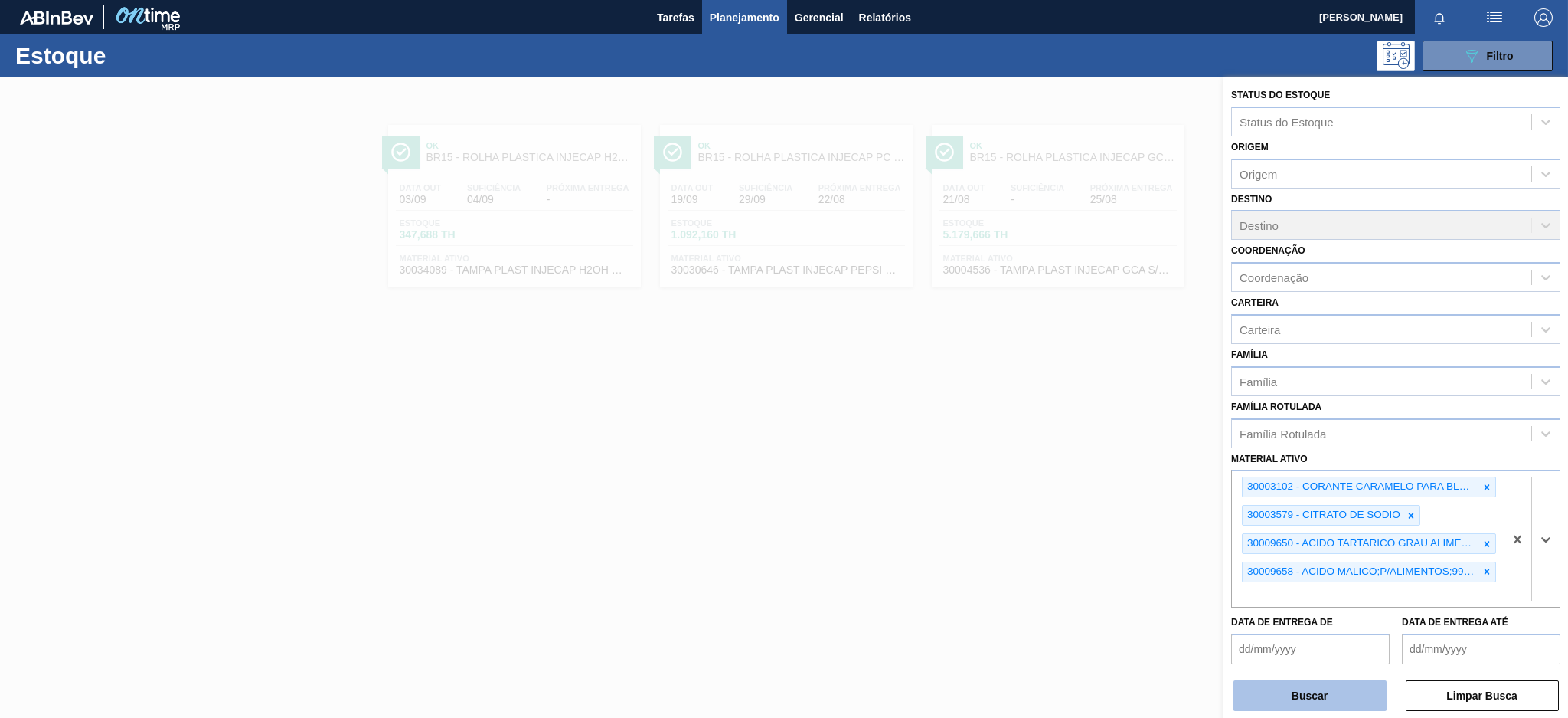
click at [1351, 702] on button "Buscar" at bounding box center [1310, 695] width 153 height 31
